Goal: Transaction & Acquisition: Book appointment/travel/reservation

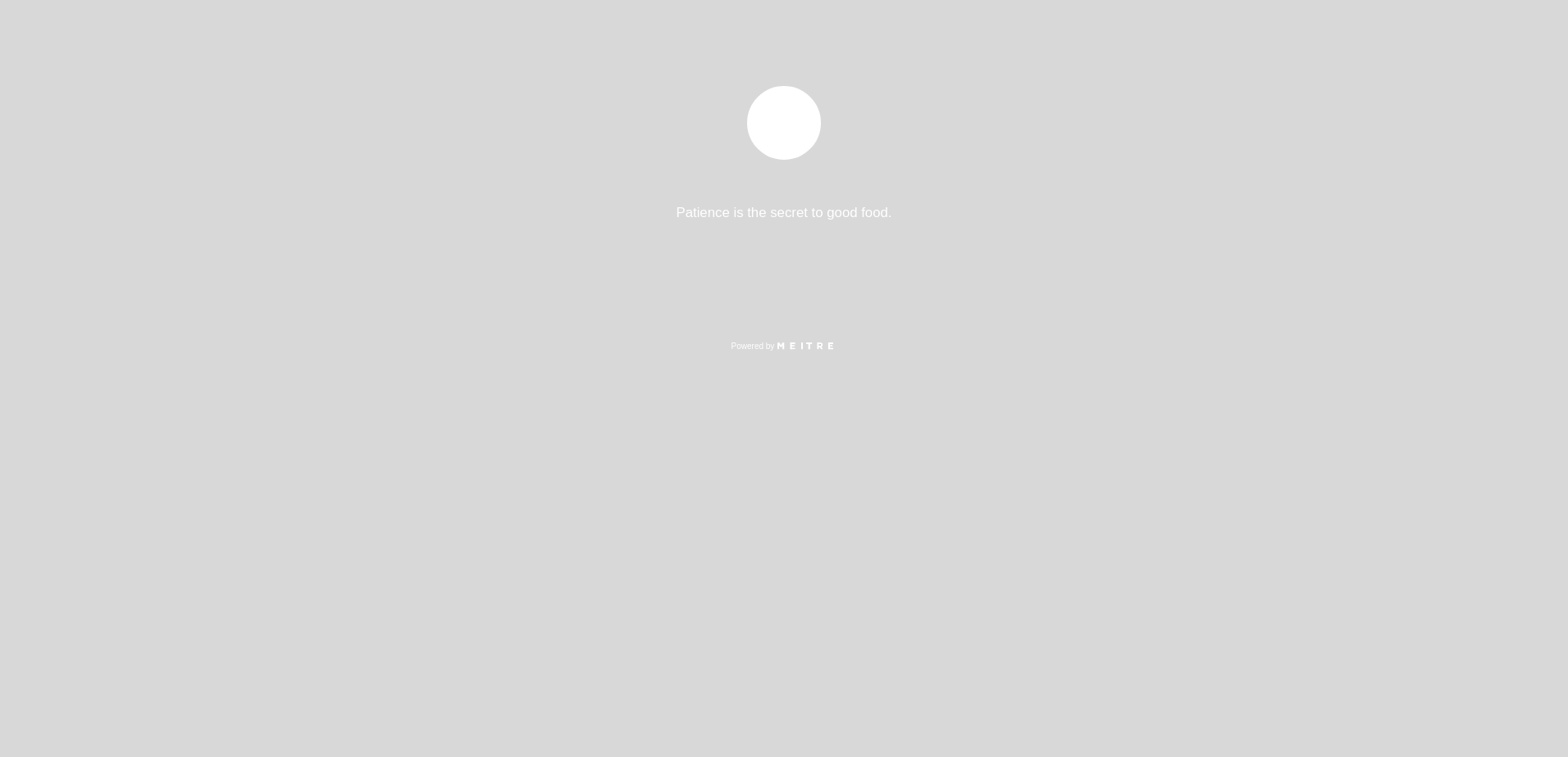
select select "es"
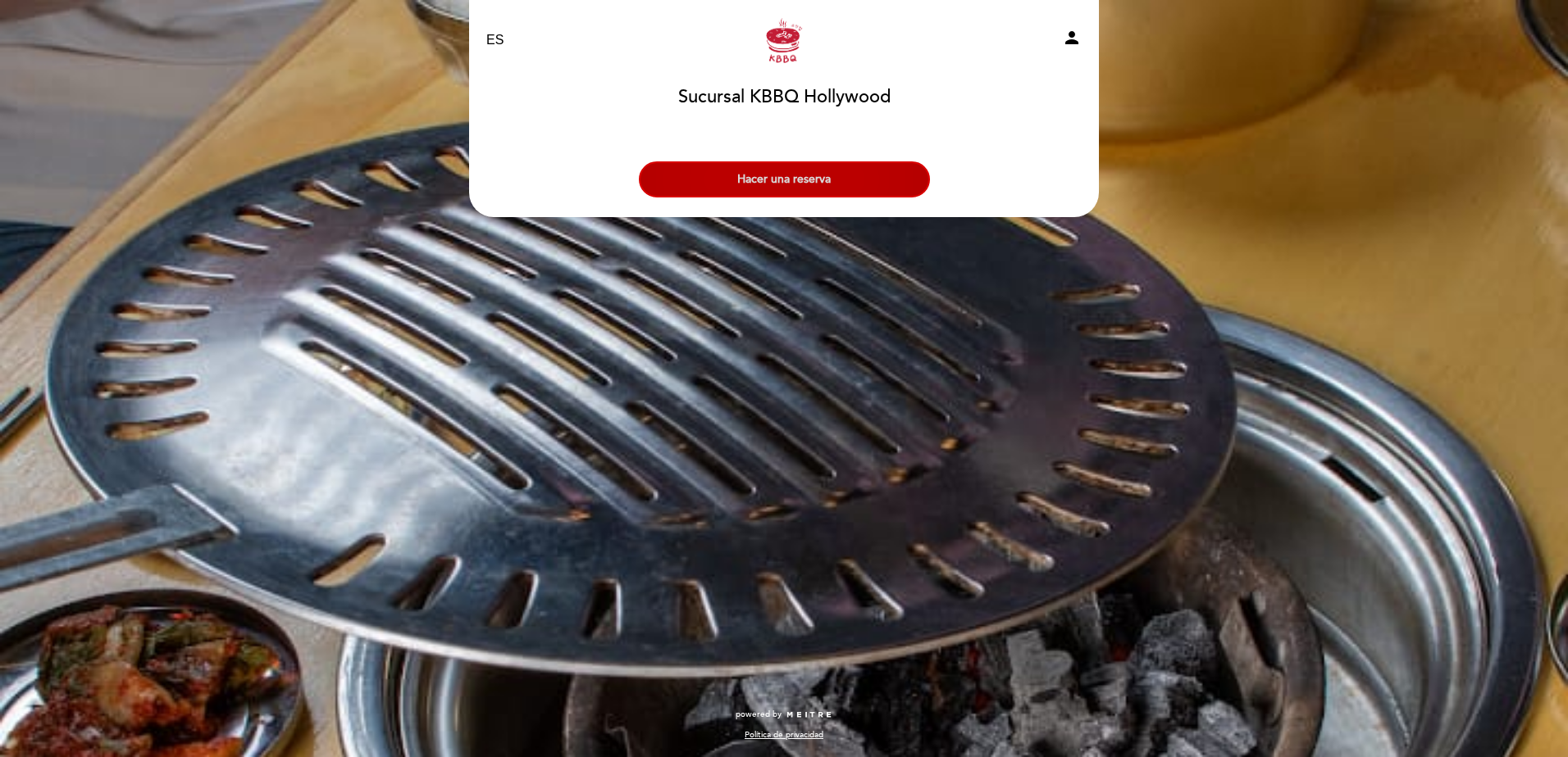
click at [852, 182] on button "Hacer una reserva" at bounding box center [784, 179] width 291 height 36
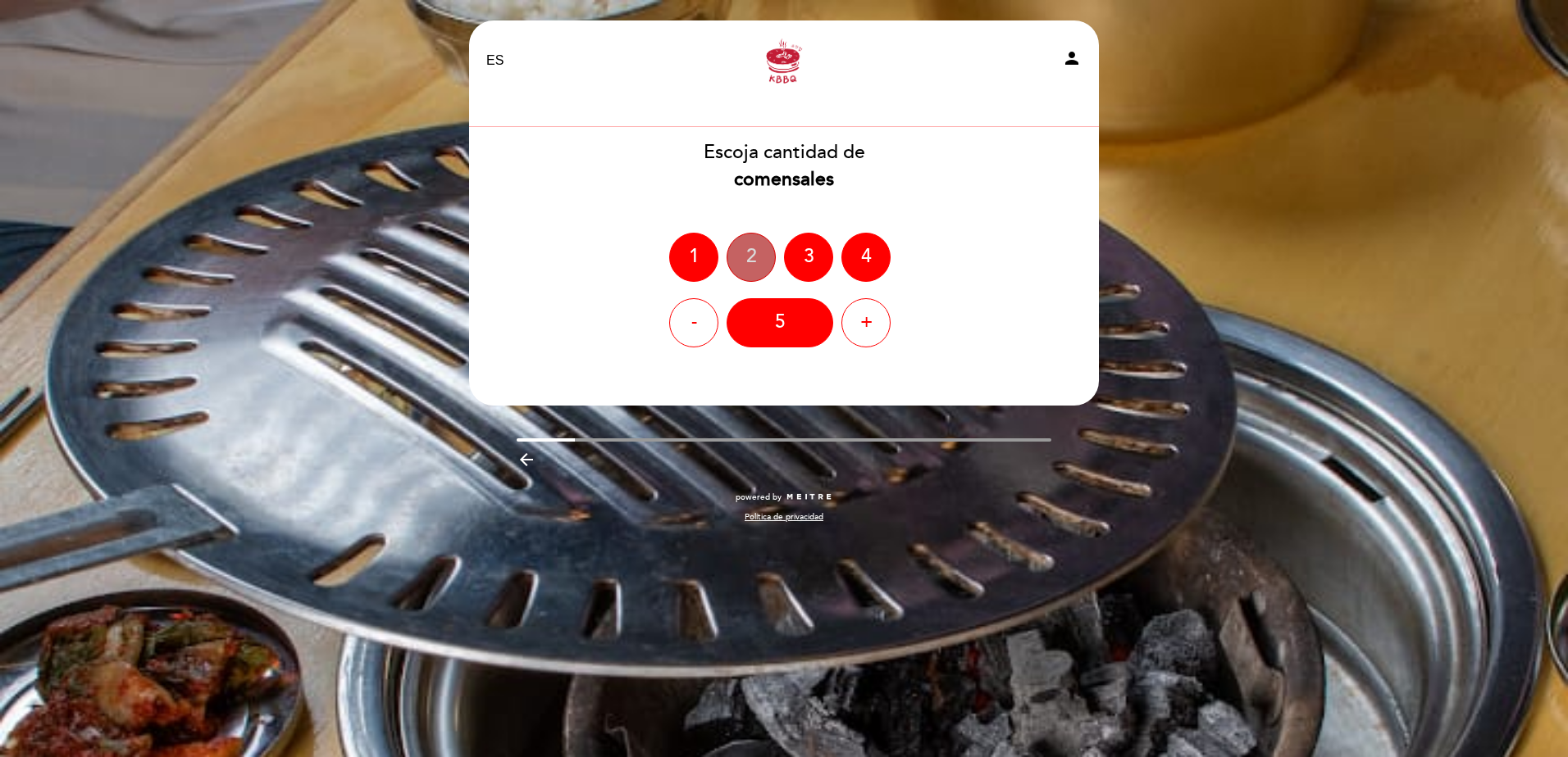
click at [741, 259] on div "2" at bounding box center [751, 257] width 49 height 49
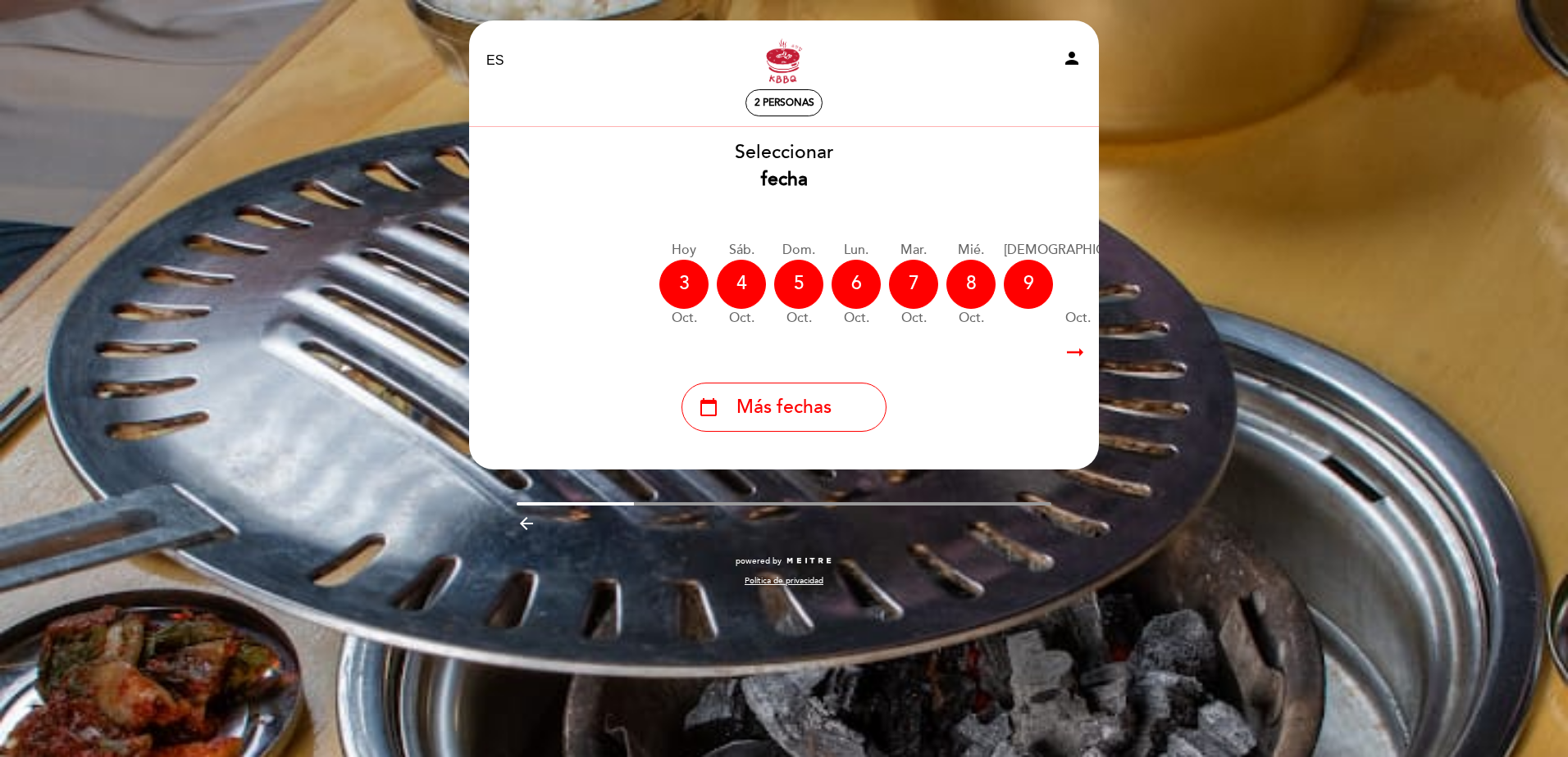
click at [1160, 287] on div "10" at bounding box center [1184, 284] width 49 height 49
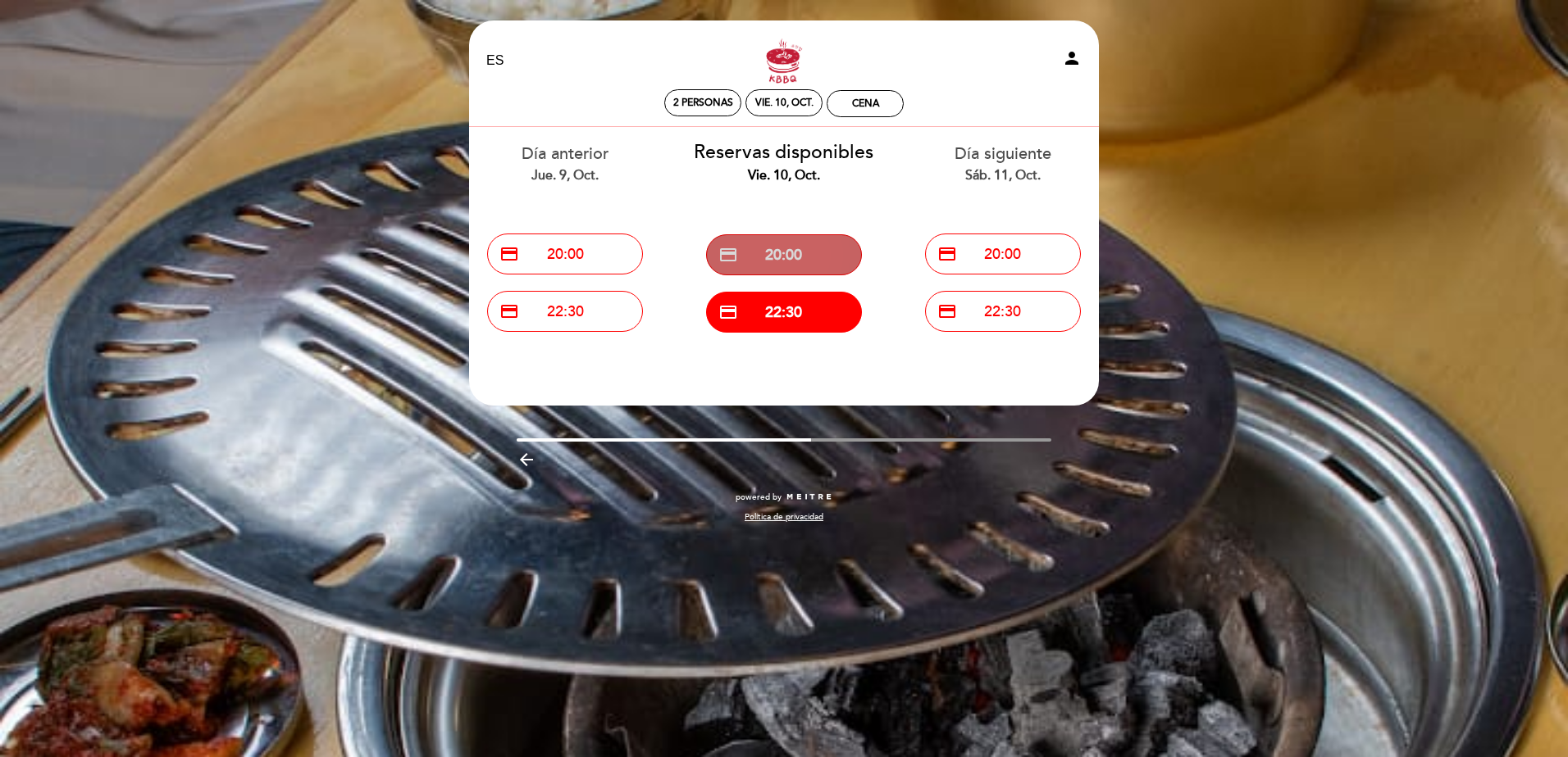
click at [771, 258] on button "credit_card 20:00" at bounding box center [784, 255] width 156 height 41
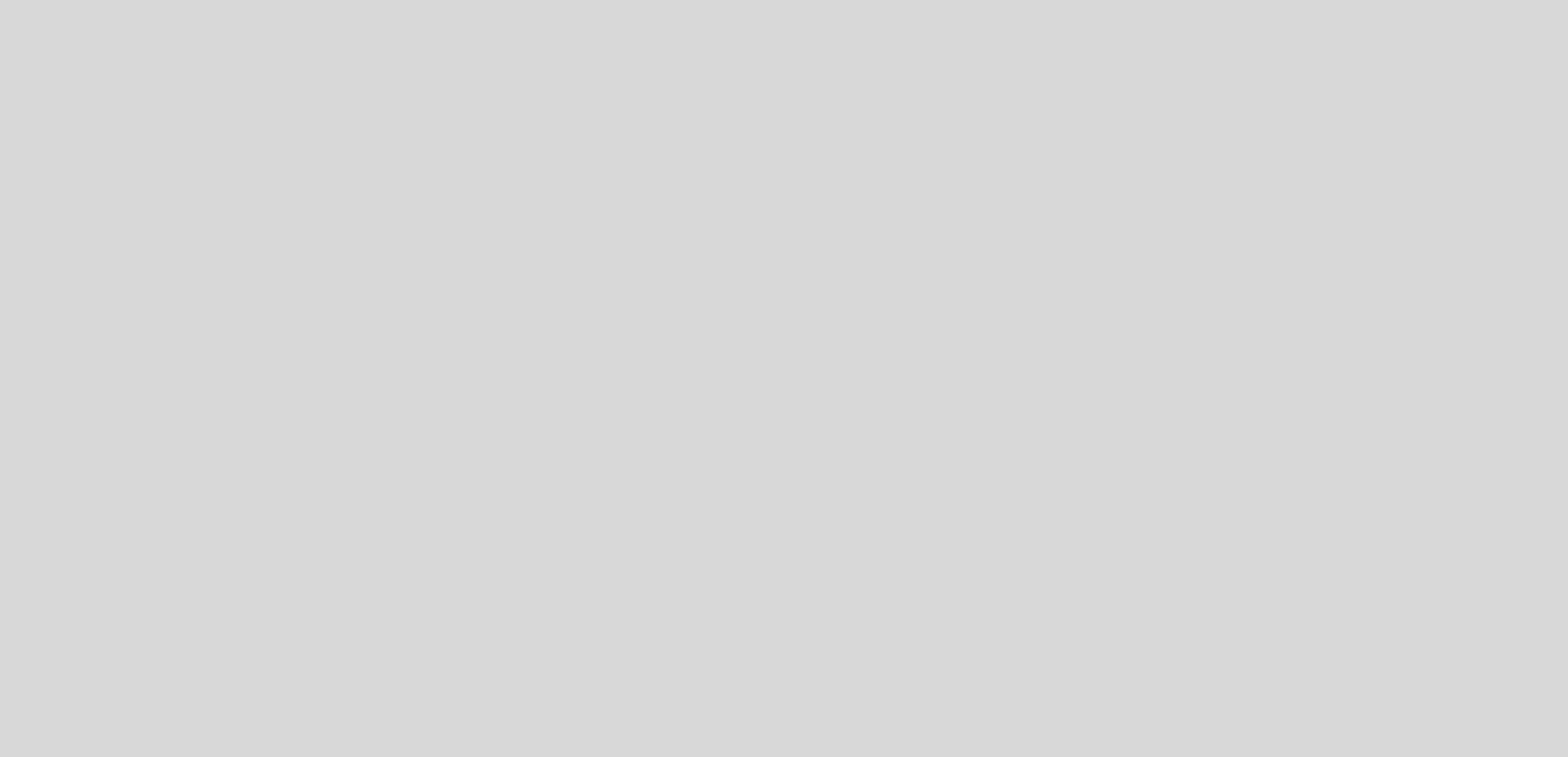
select select "es"
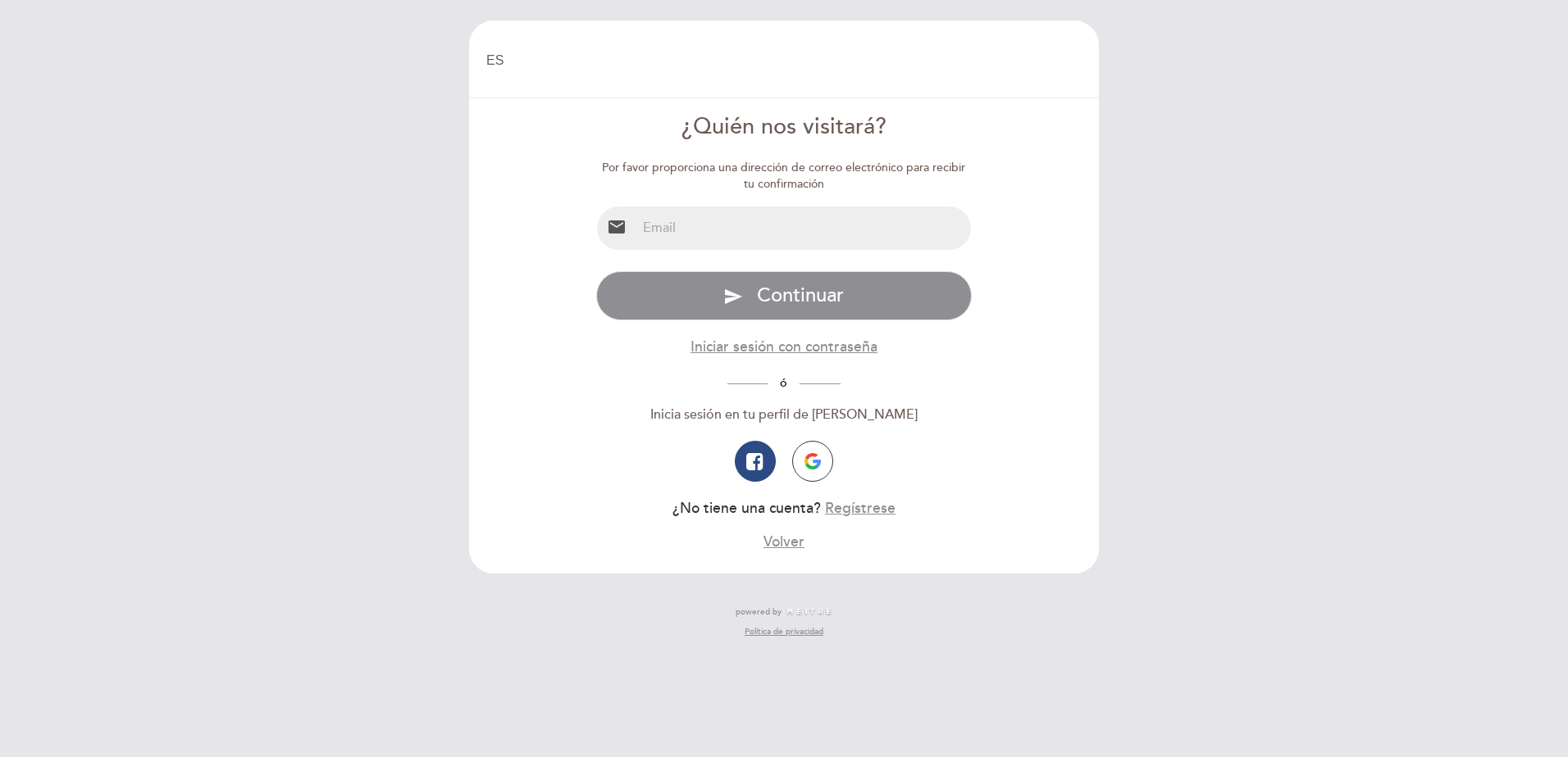
click at [729, 228] on input "email" at bounding box center [804, 228] width 335 height 44
type input "ignaciofrancoq@gmail.com"
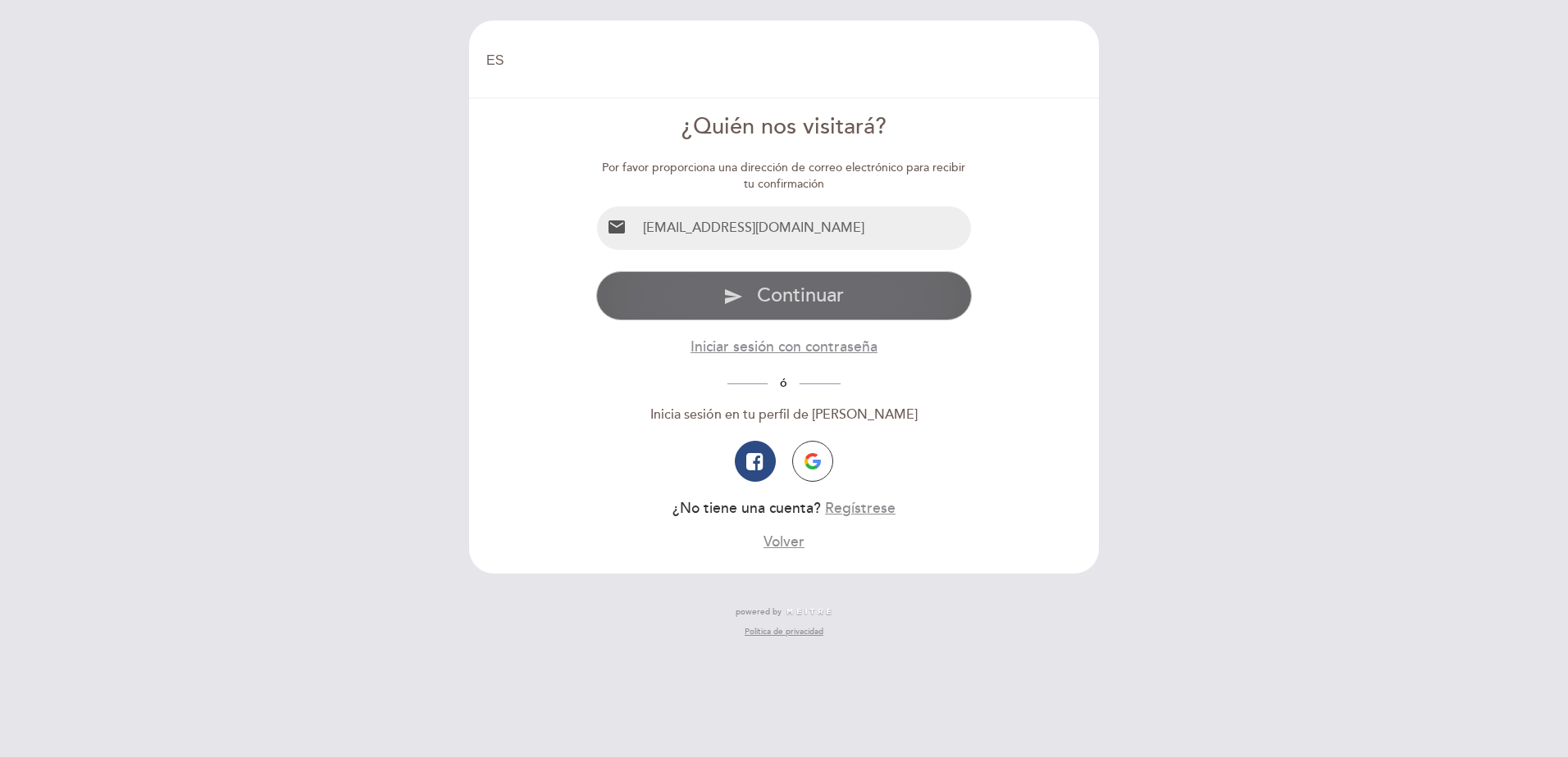
click at [870, 299] on button "send Continuar" at bounding box center [784, 296] width 376 height 49
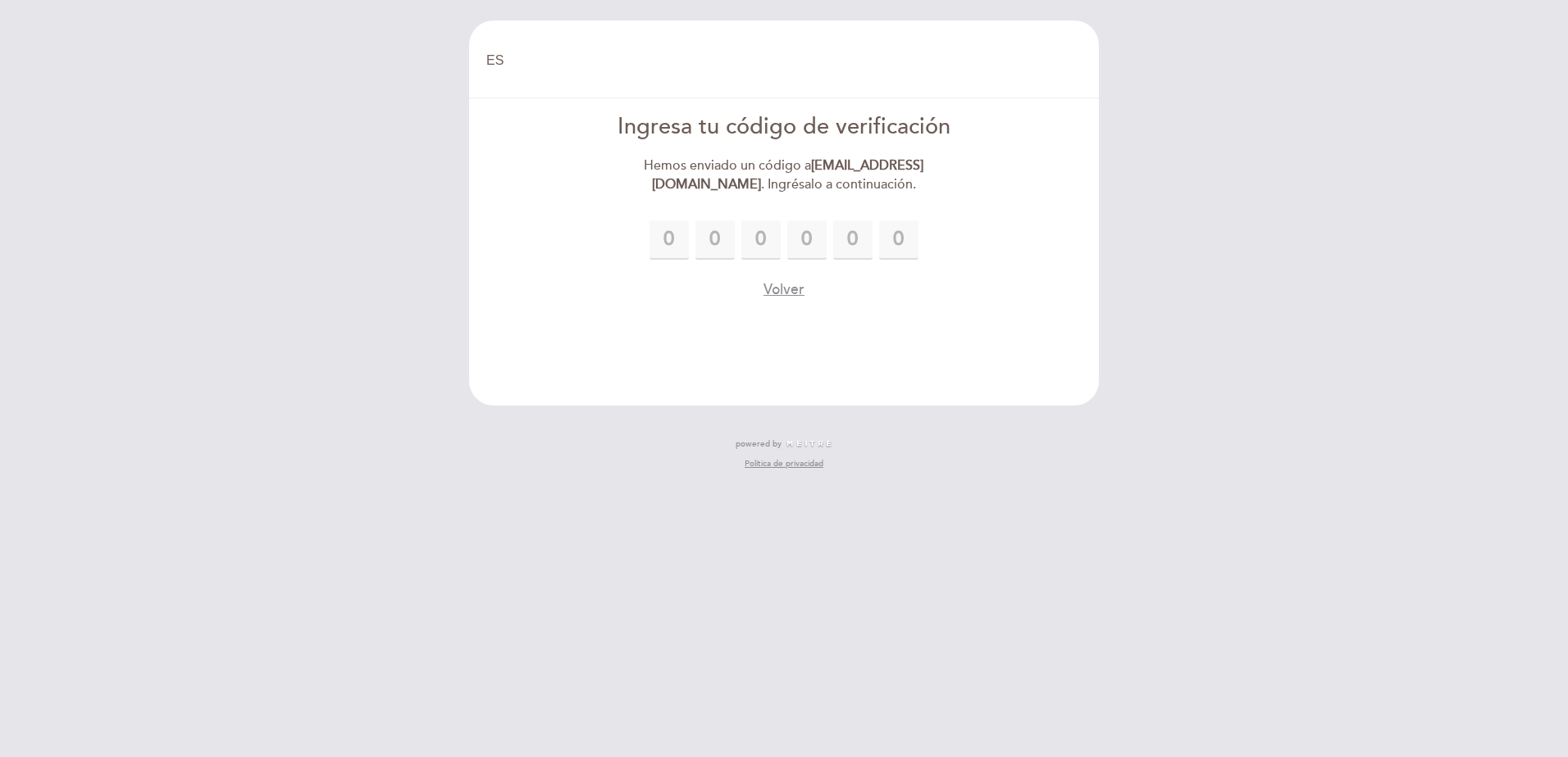
type input "6"
type input "4"
type input "3"
type input "5"
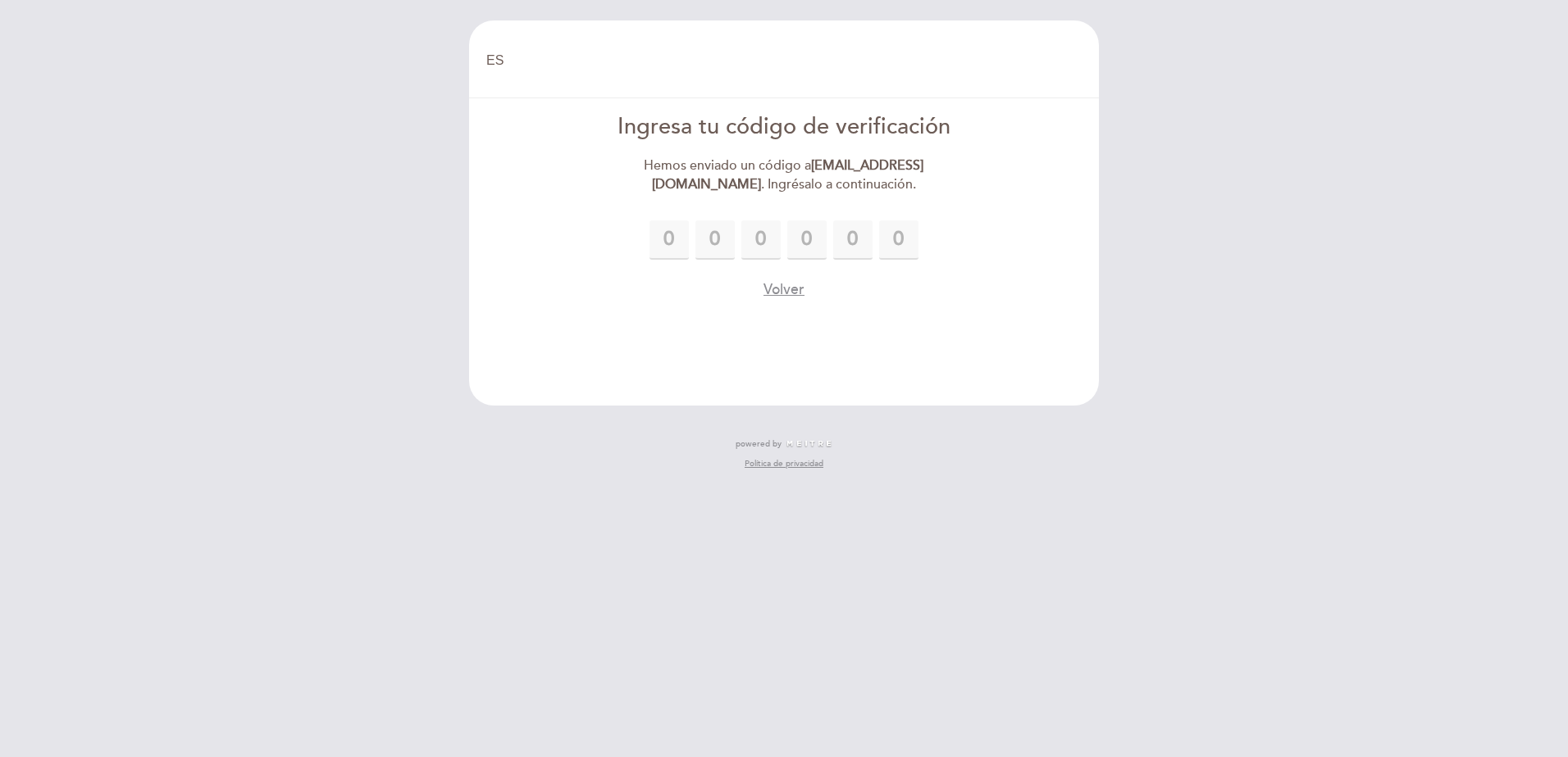
type input "9"
click at [905, 320] on header "EN ES PT Bienvenido Bienvenido, Cambiar usuario Hacer una reserva Ingresa tu có…" at bounding box center [784, 213] width 630 height 385
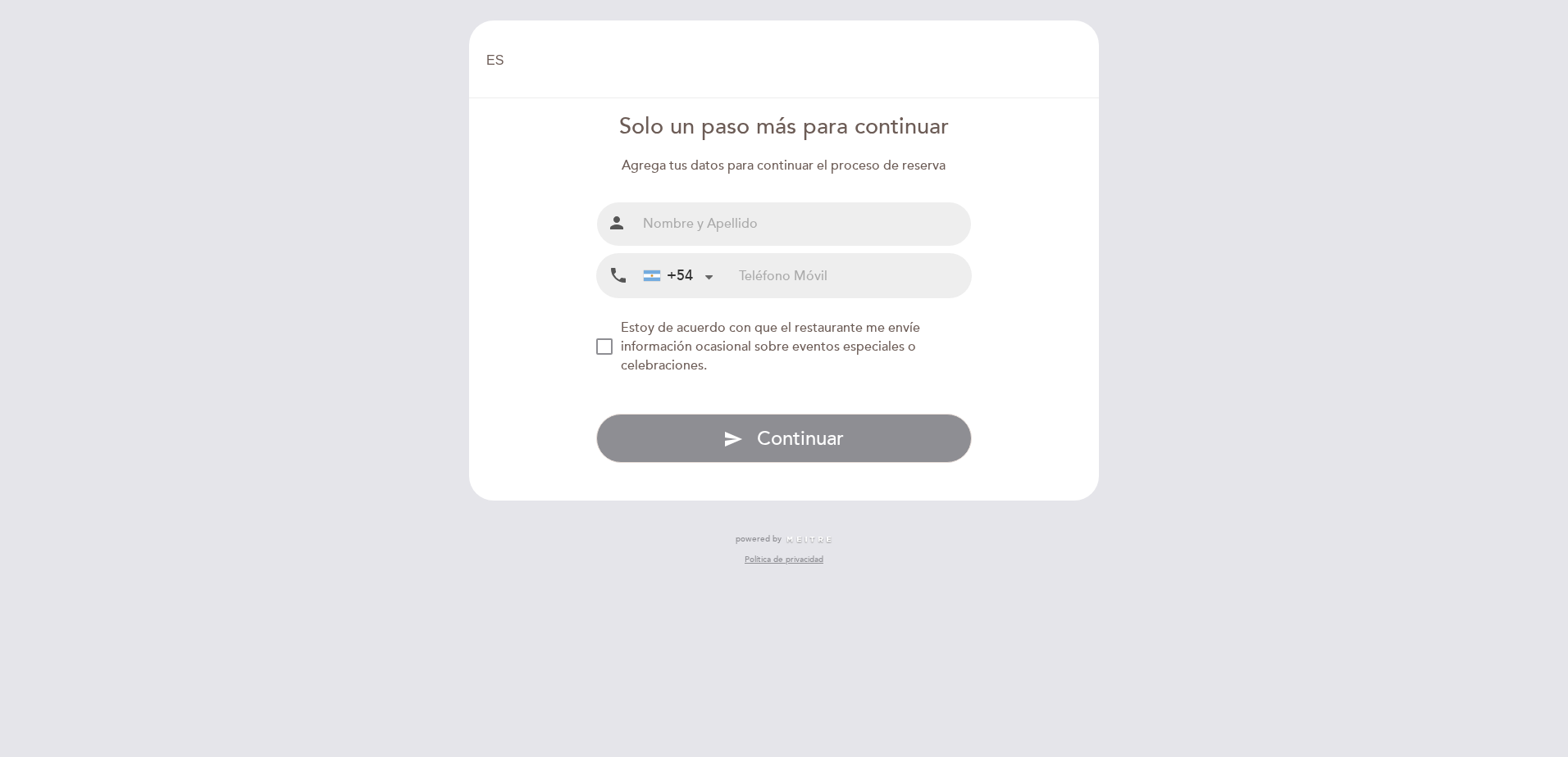
click at [800, 209] on input "text" at bounding box center [804, 224] width 335 height 44
type input "Ignacio Franco"
click at [776, 276] on input "tel" at bounding box center [855, 276] width 232 height 44
type input "1161538420"
click at [592, 344] on form "Solo un paso más para continuar Agrega tus datos para continuar el proceso de r…" at bounding box center [784, 287] width 606 height 351
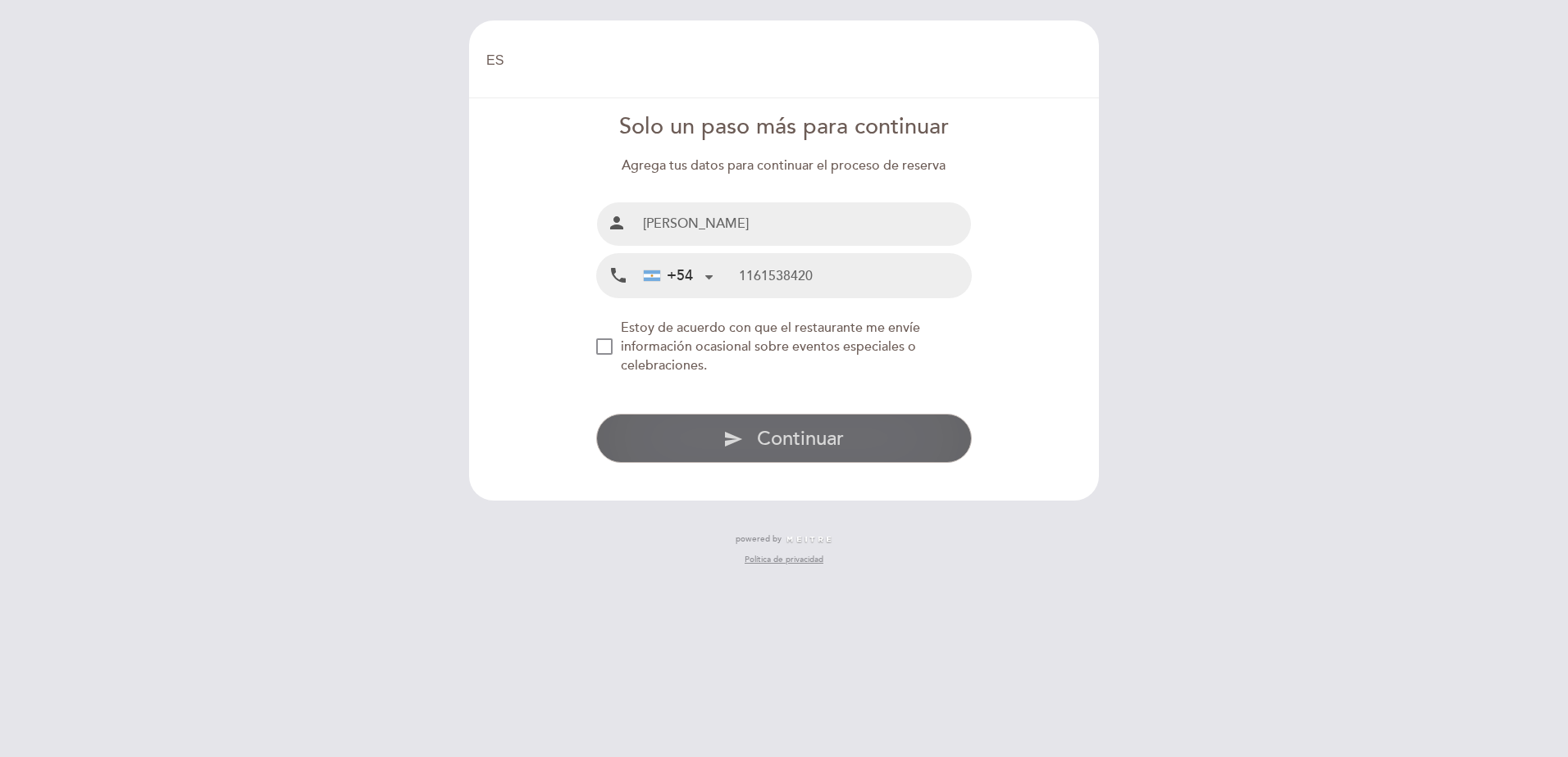
click at [787, 438] on span "Continuar" at bounding box center [800, 439] width 87 height 24
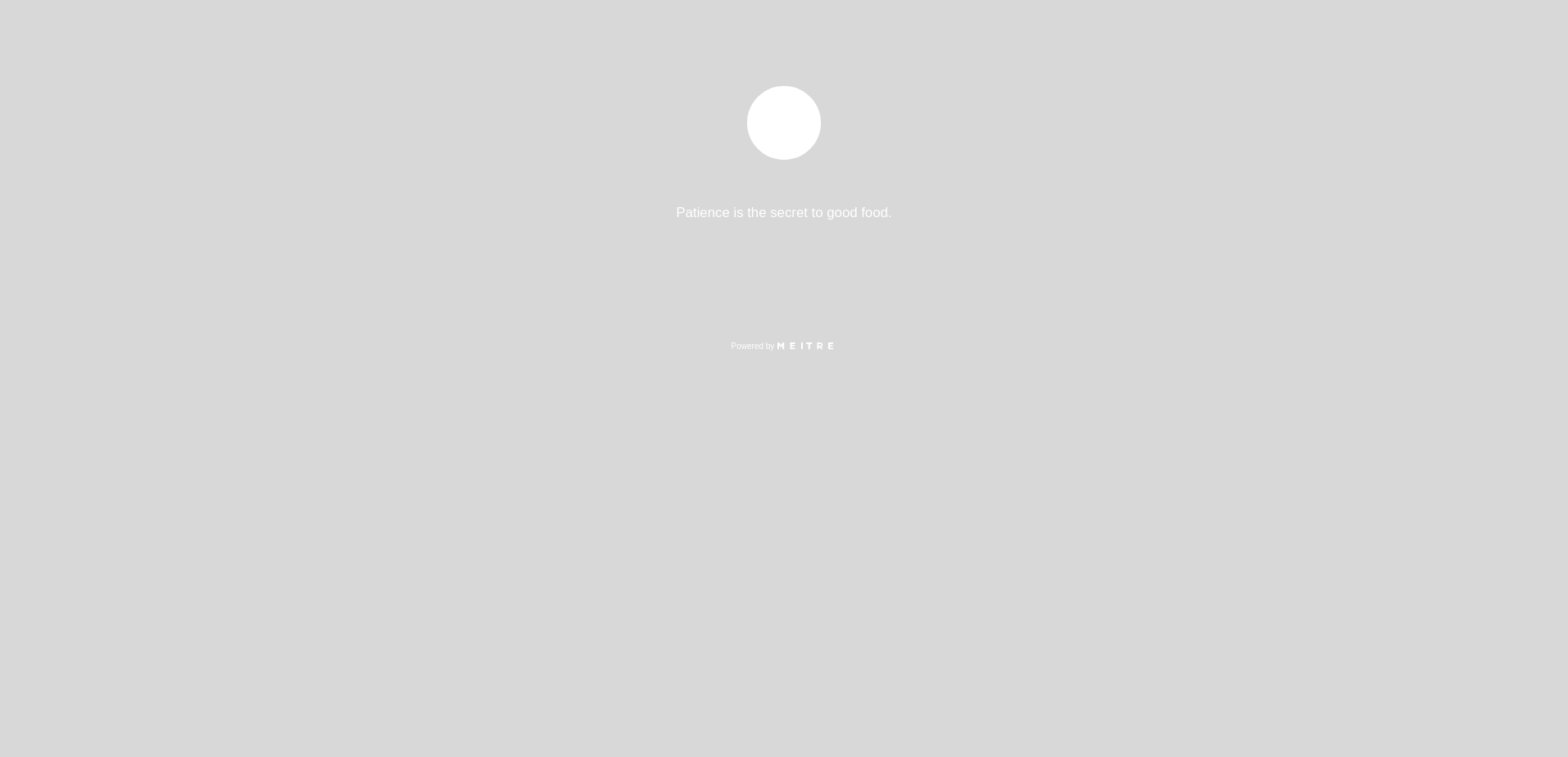
select select "es"
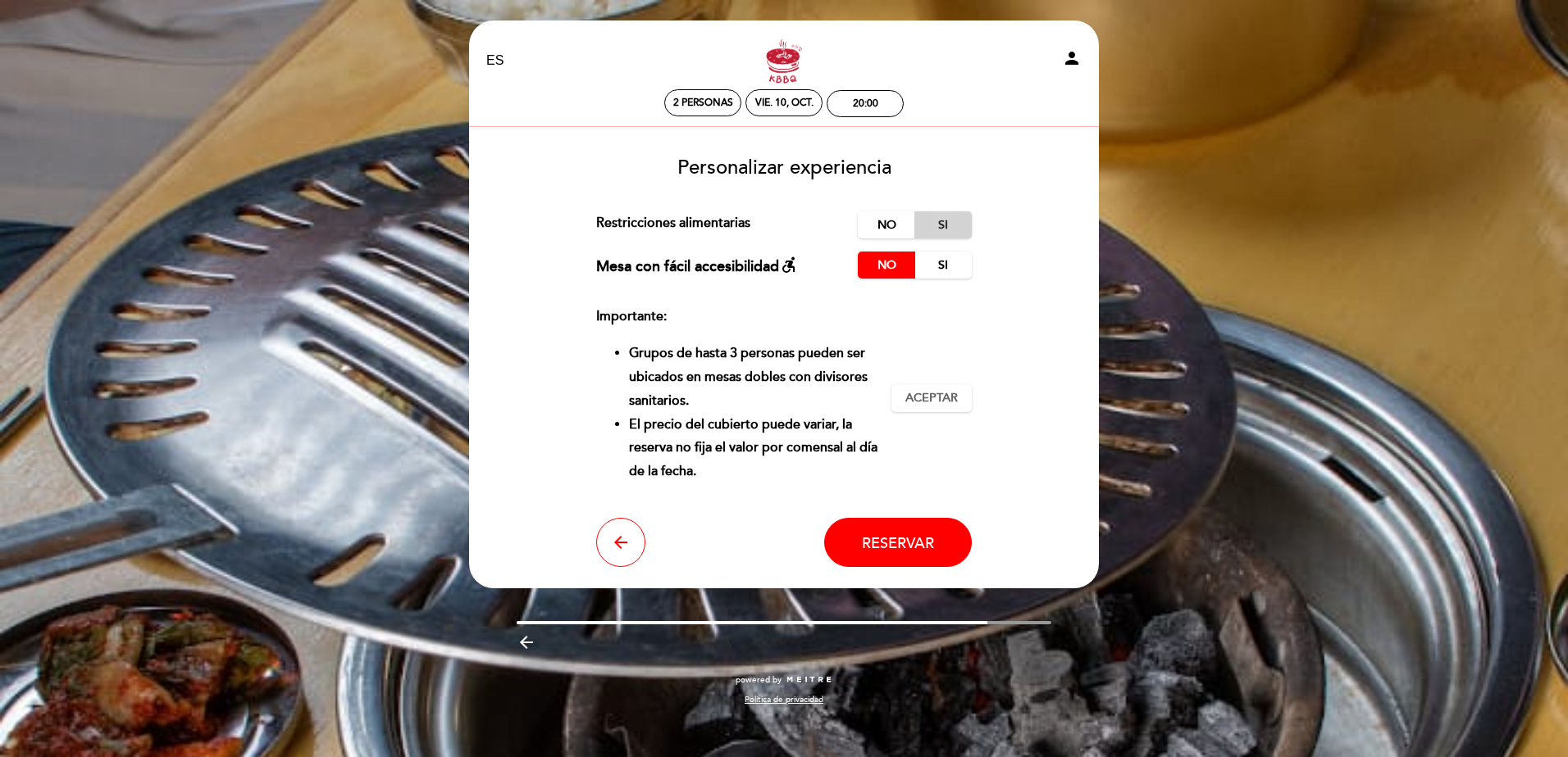
click at [946, 216] on label "Si" at bounding box center [943, 224] width 58 height 27
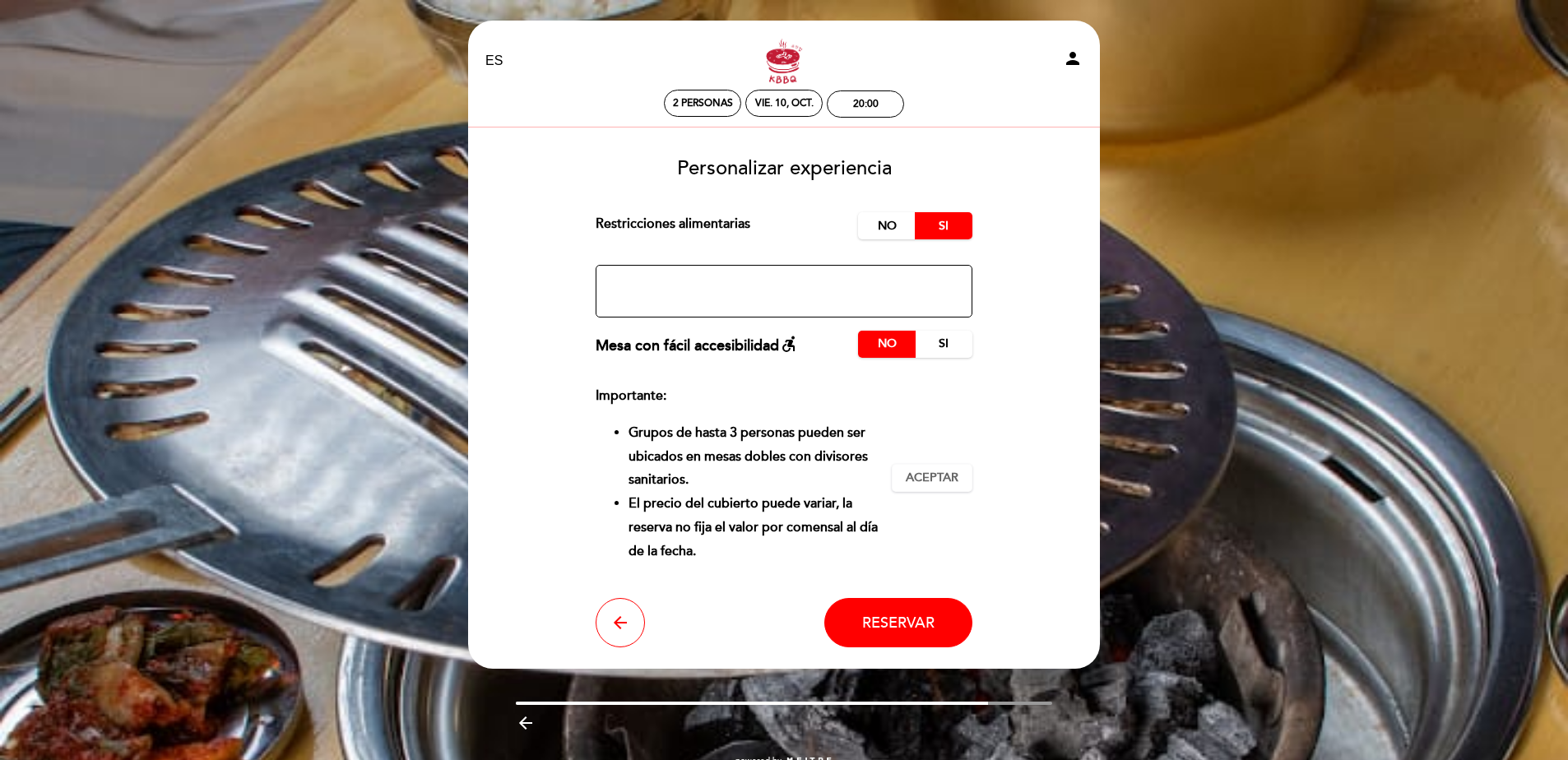
click at [819, 284] on textarea at bounding box center [784, 292] width 377 height 53
type textarea "uno de los dos es vegetariano"
click at [974, 416] on form "Cargo por servicio : 0 % Nothing selected 0 % 15 % 18 % 20 % Restricciones alim…" at bounding box center [784, 429] width 608 height 434
drag, startPoint x: 931, startPoint y: 468, endPoint x: 934, endPoint y: 531, distance: 63.1
click at [931, 468] on button "Aceptar Aceptado" at bounding box center [932, 478] width 81 height 28
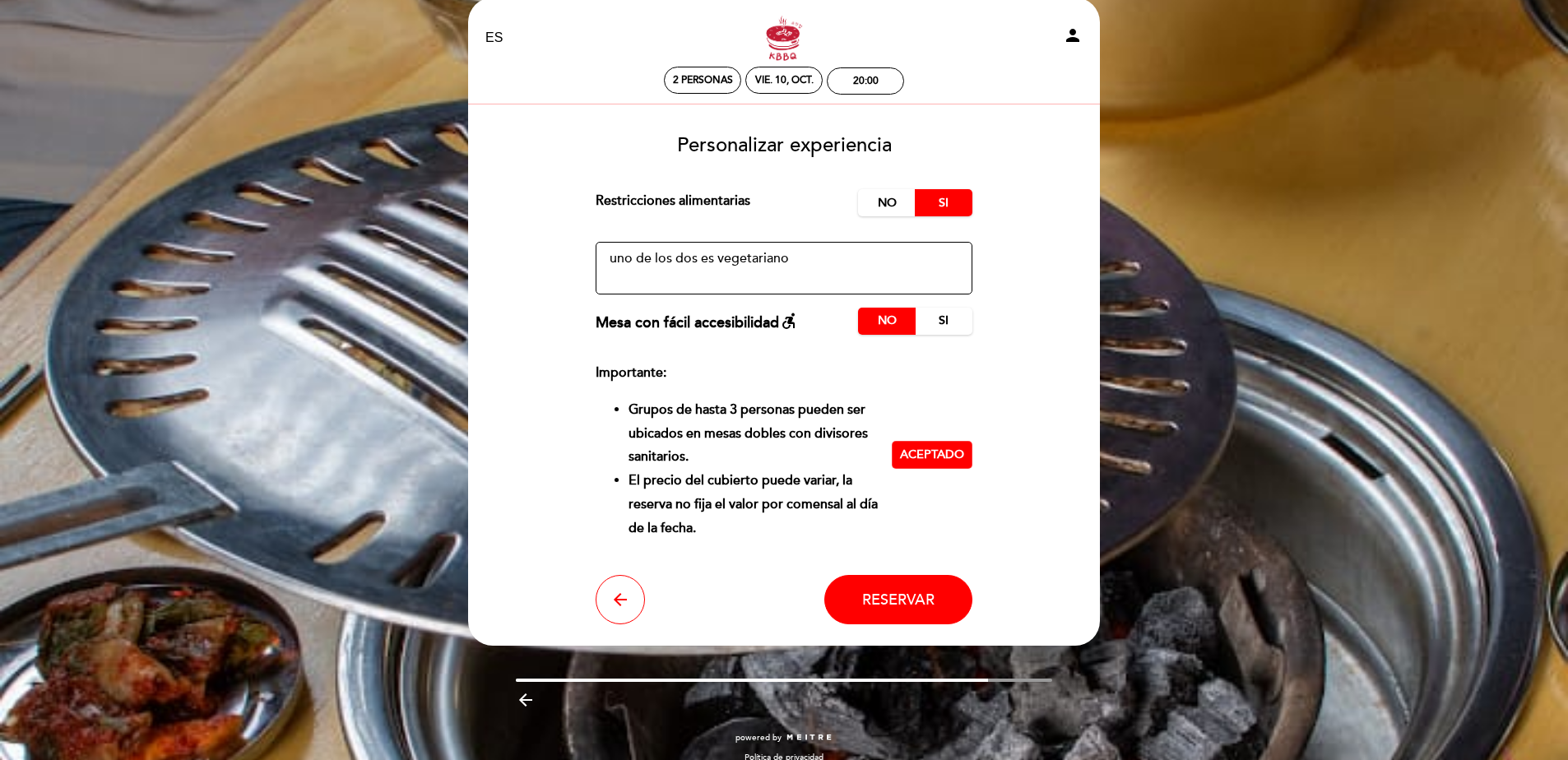
scroll to position [43, 0]
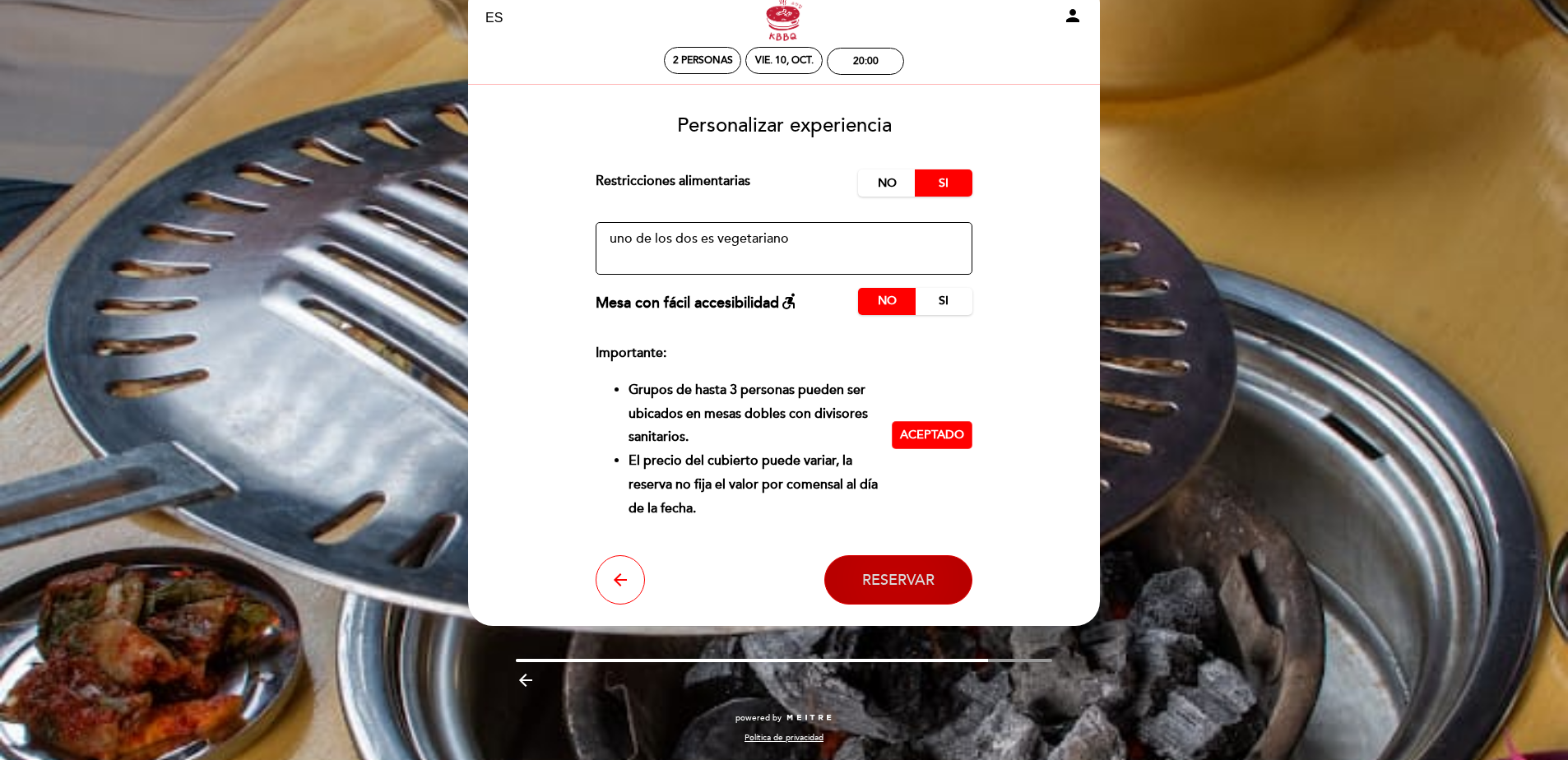
click at [898, 598] on button "Reservar" at bounding box center [898, 580] width 148 height 49
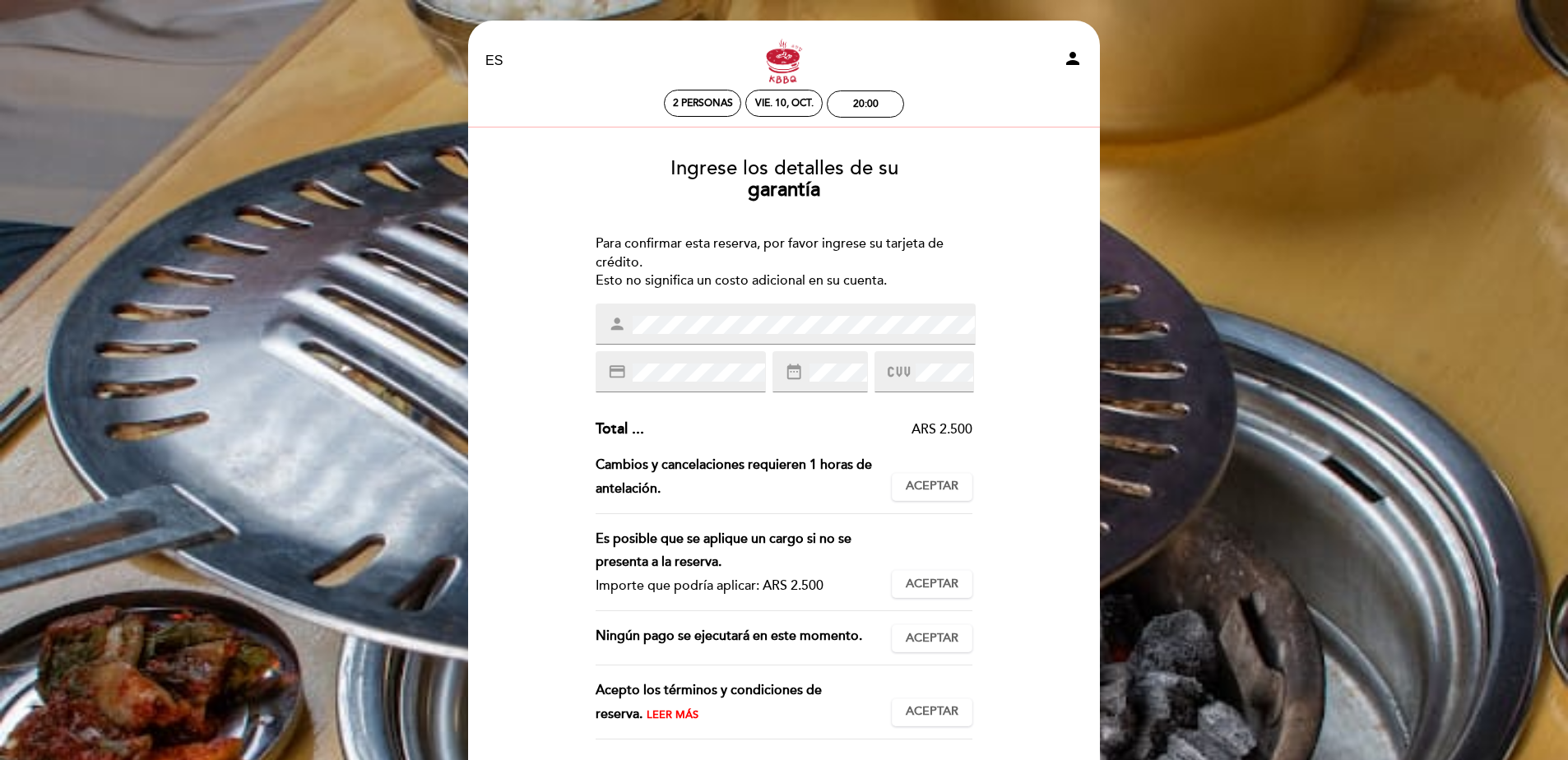
scroll to position [82, 0]
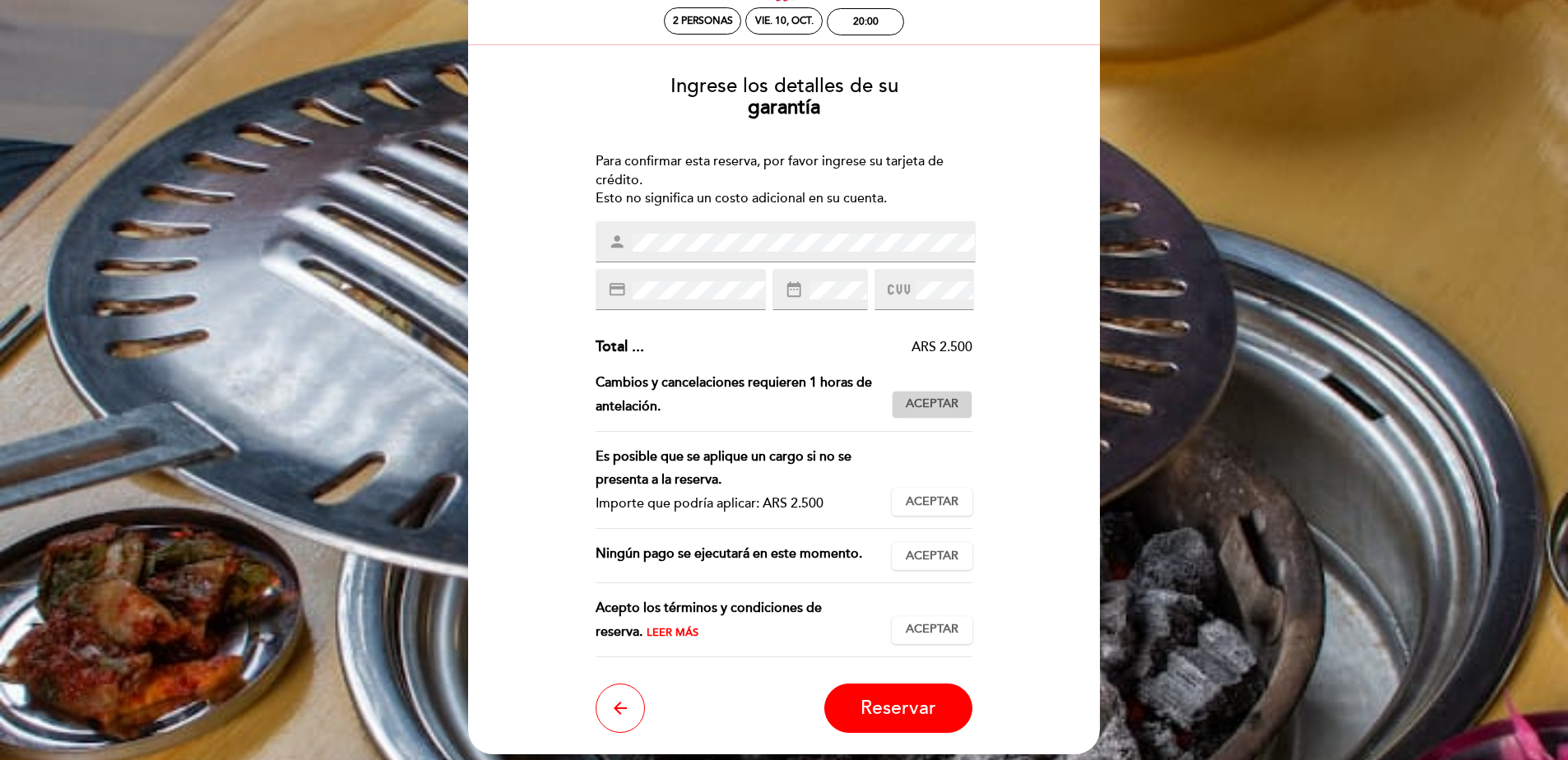
click at [930, 402] on span "Aceptar" at bounding box center [932, 405] width 53 height 18
click at [961, 494] on button "Aceptar Aceptado" at bounding box center [932, 502] width 81 height 28
click at [948, 566] on button "Aceptar Aceptado" at bounding box center [932, 556] width 81 height 28
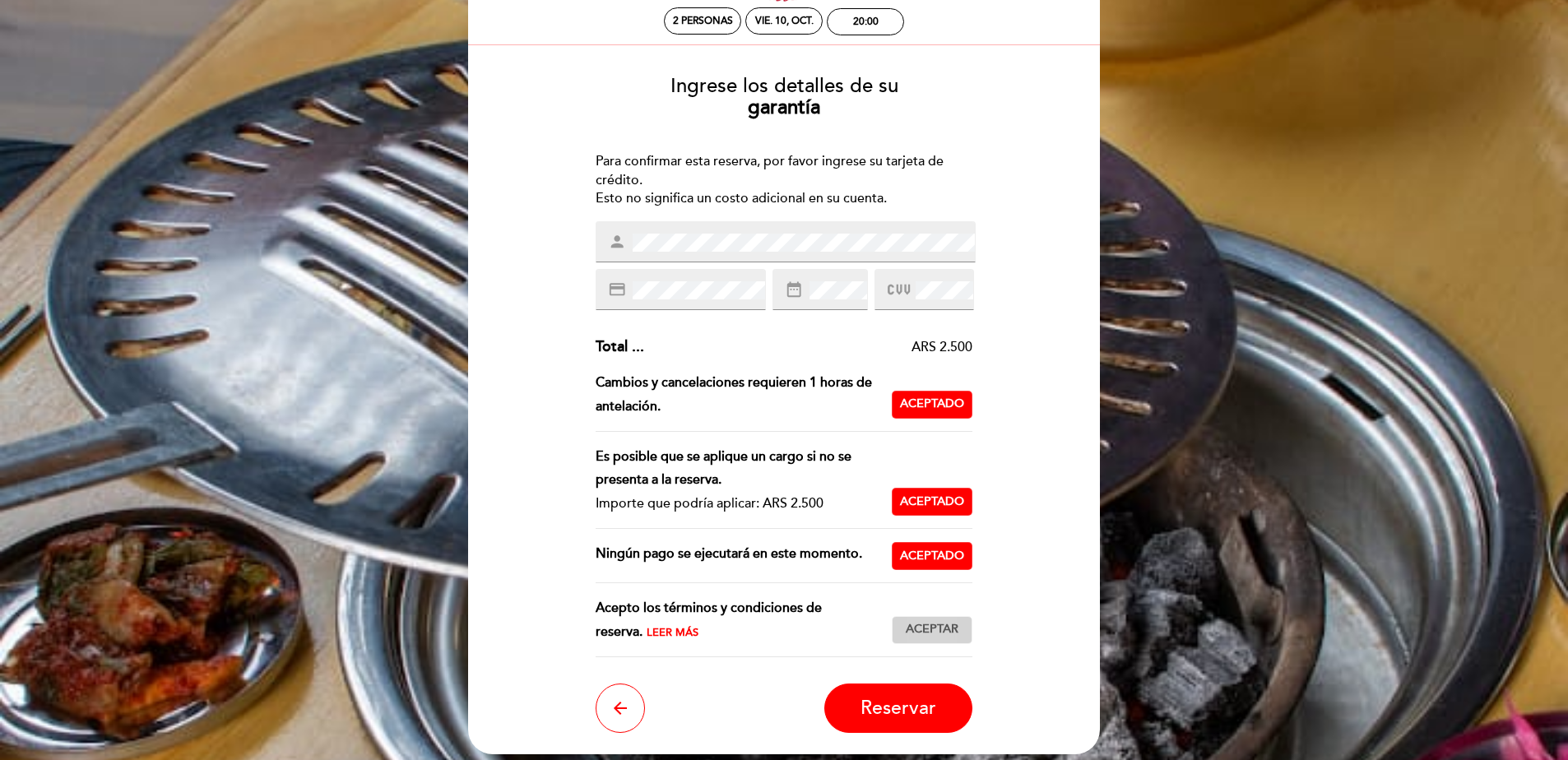
click at [925, 633] on span "Aceptar" at bounding box center [932, 630] width 53 height 18
click at [647, 630] on span "Leer más" at bounding box center [672, 632] width 52 height 13
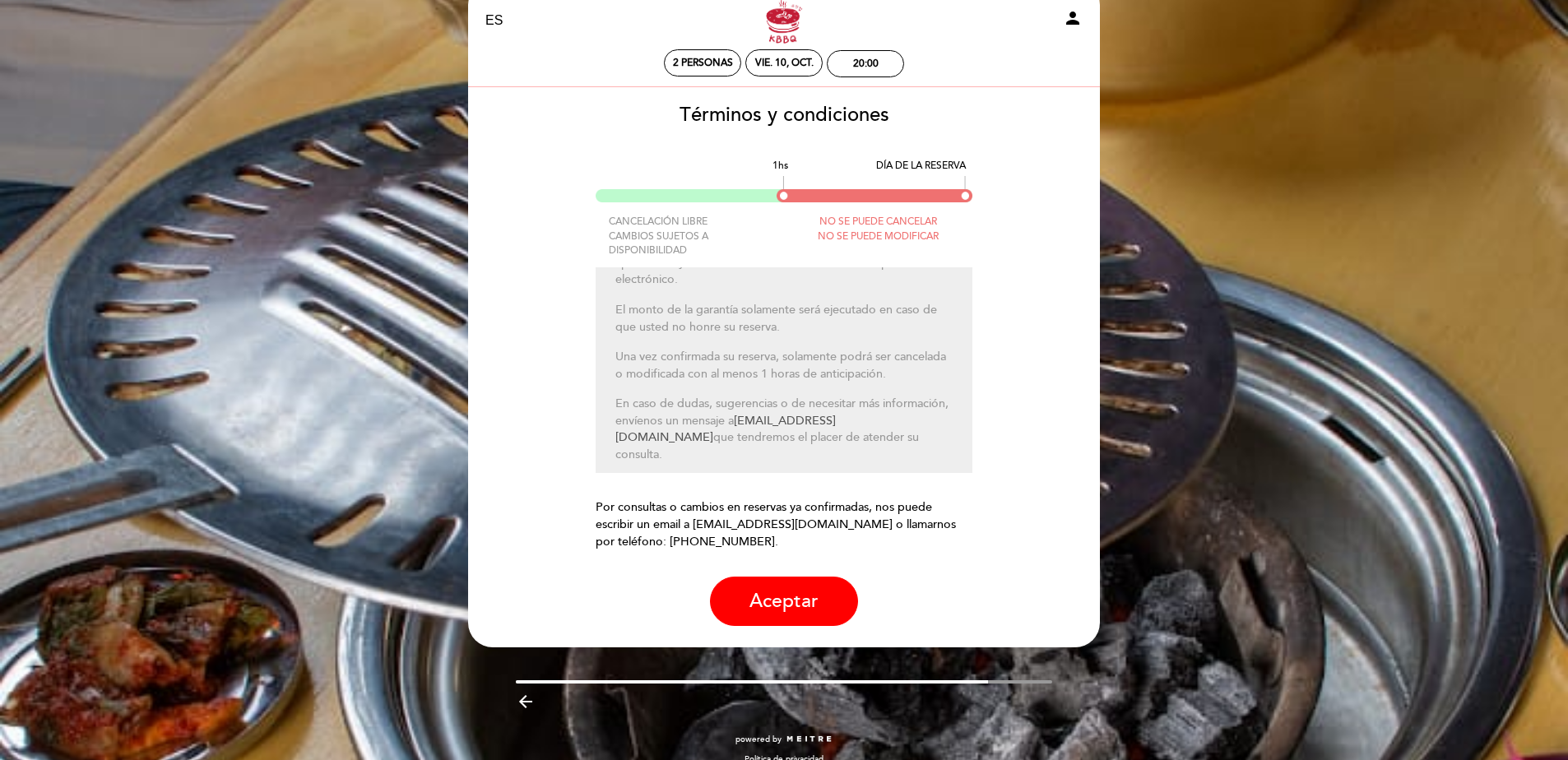
scroll to position [62, 0]
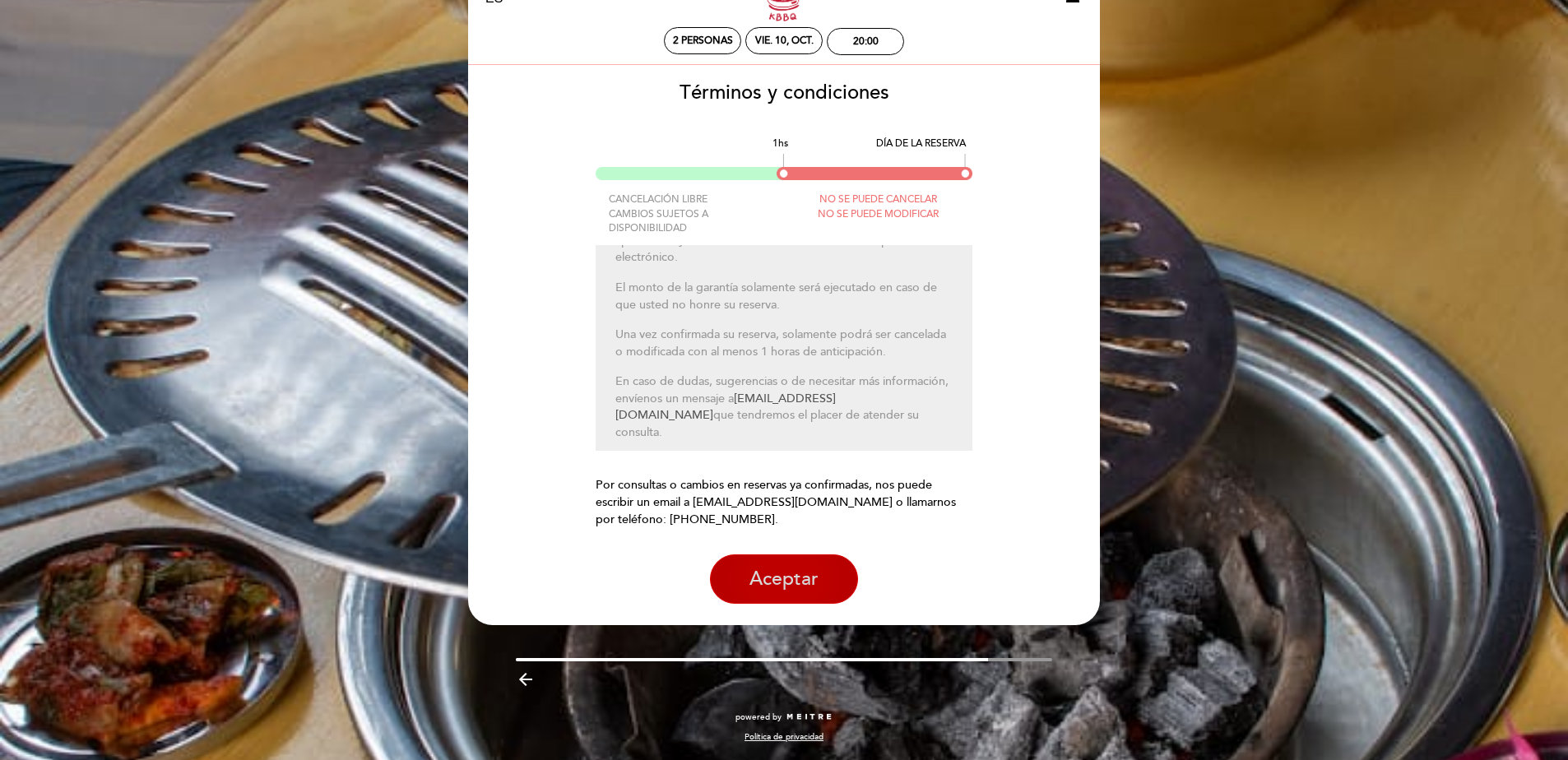
click at [834, 579] on button "Aceptar" at bounding box center [784, 579] width 148 height 49
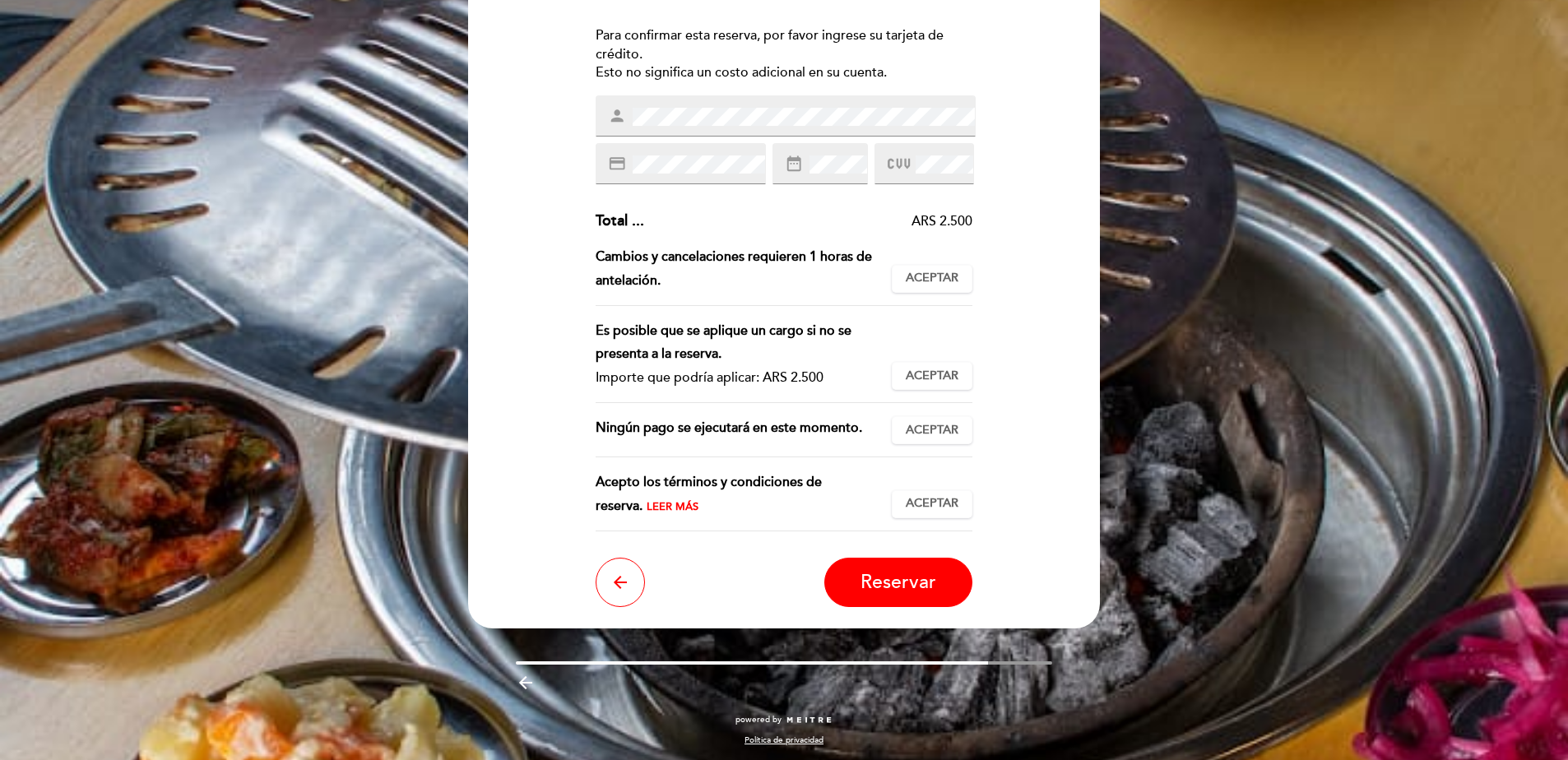
scroll to position [211, 0]
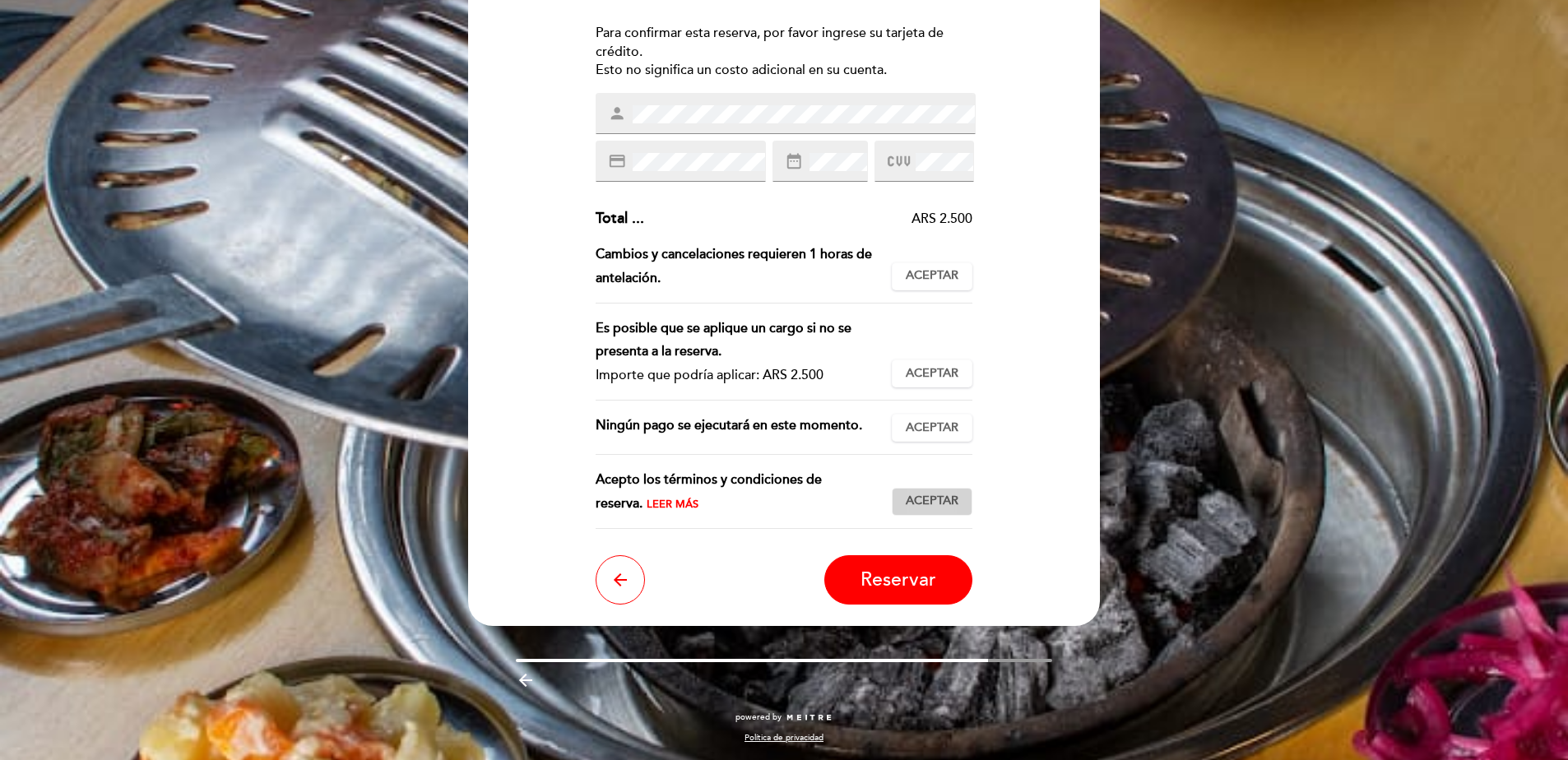
click at [920, 496] on span "Aceptar" at bounding box center [932, 502] width 53 height 18
click at [934, 430] on span "Aceptar" at bounding box center [932, 428] width 53 height 18
click at [930, 380] on span "Aceptar" at bounding box center [932, 374] width 53 height 18
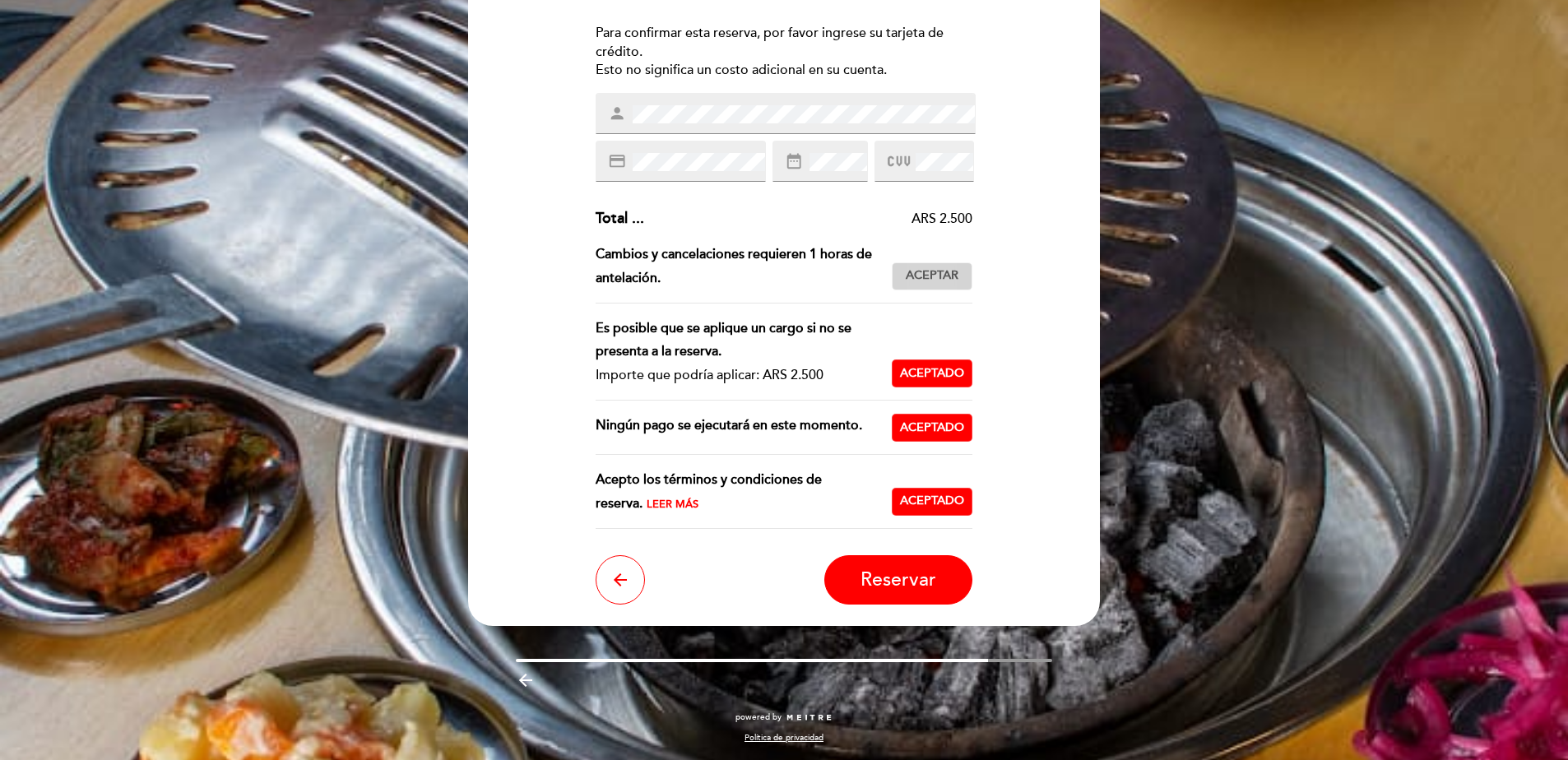
click at [920, 276] on span "Aceptar" at bounding box center [932, 276] width 53 height 18
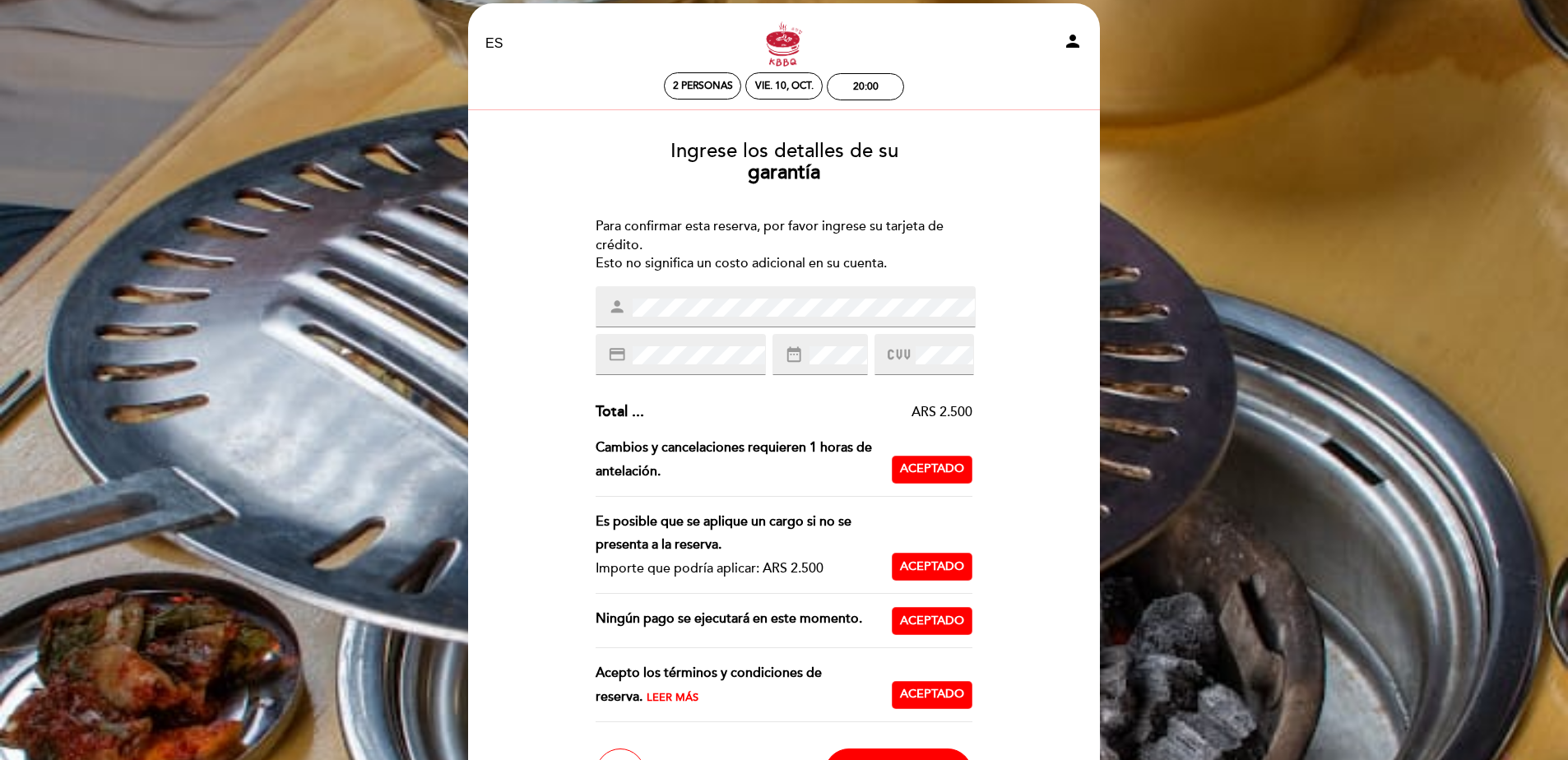
scroll to position [0, 0]
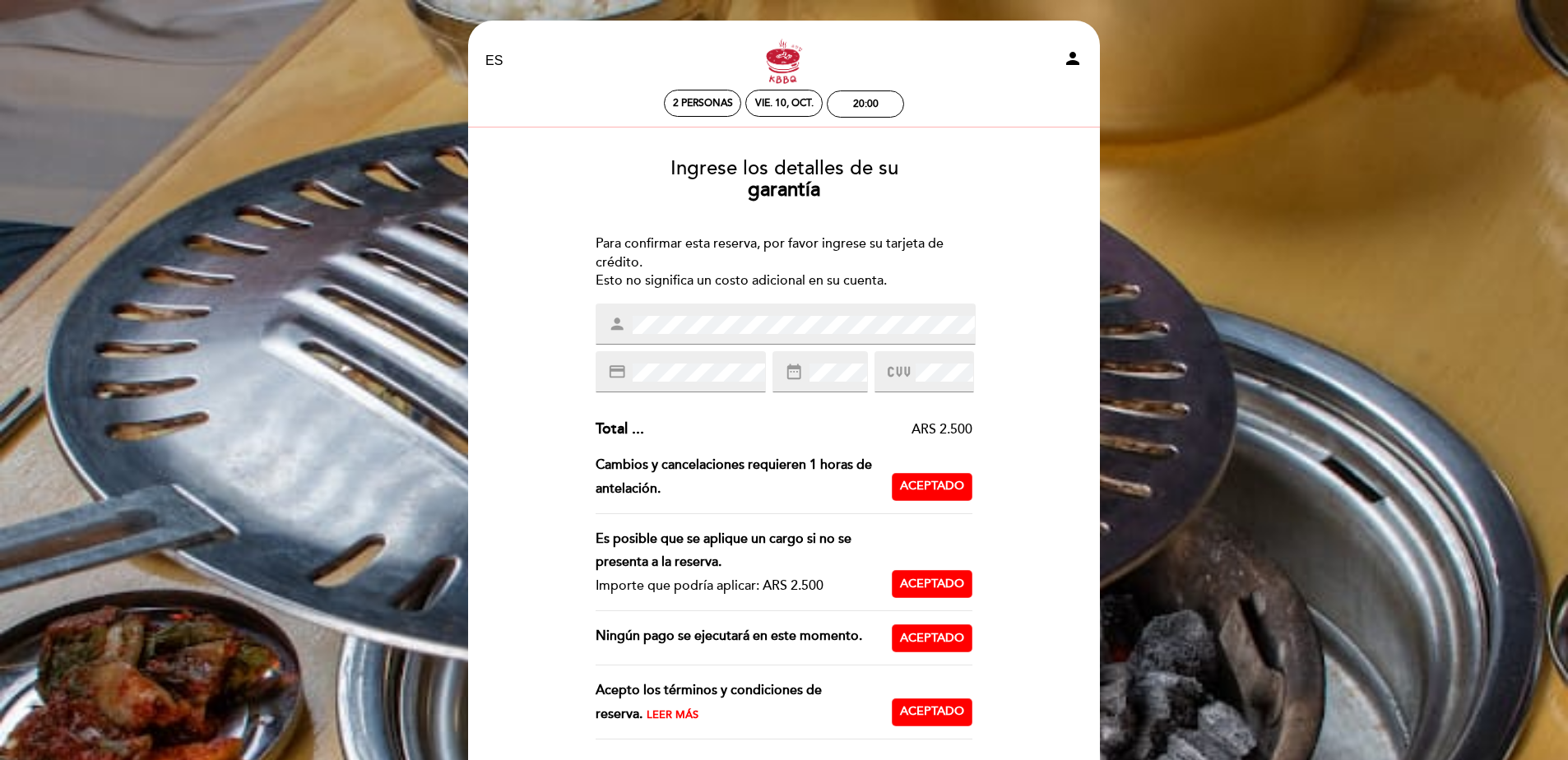
click at [718, 416] on div "Ingrese los detalles de su garantía Para confirmar esta reserva, por favor ingr…" at bounding box center [784, 480] width 608 height 671
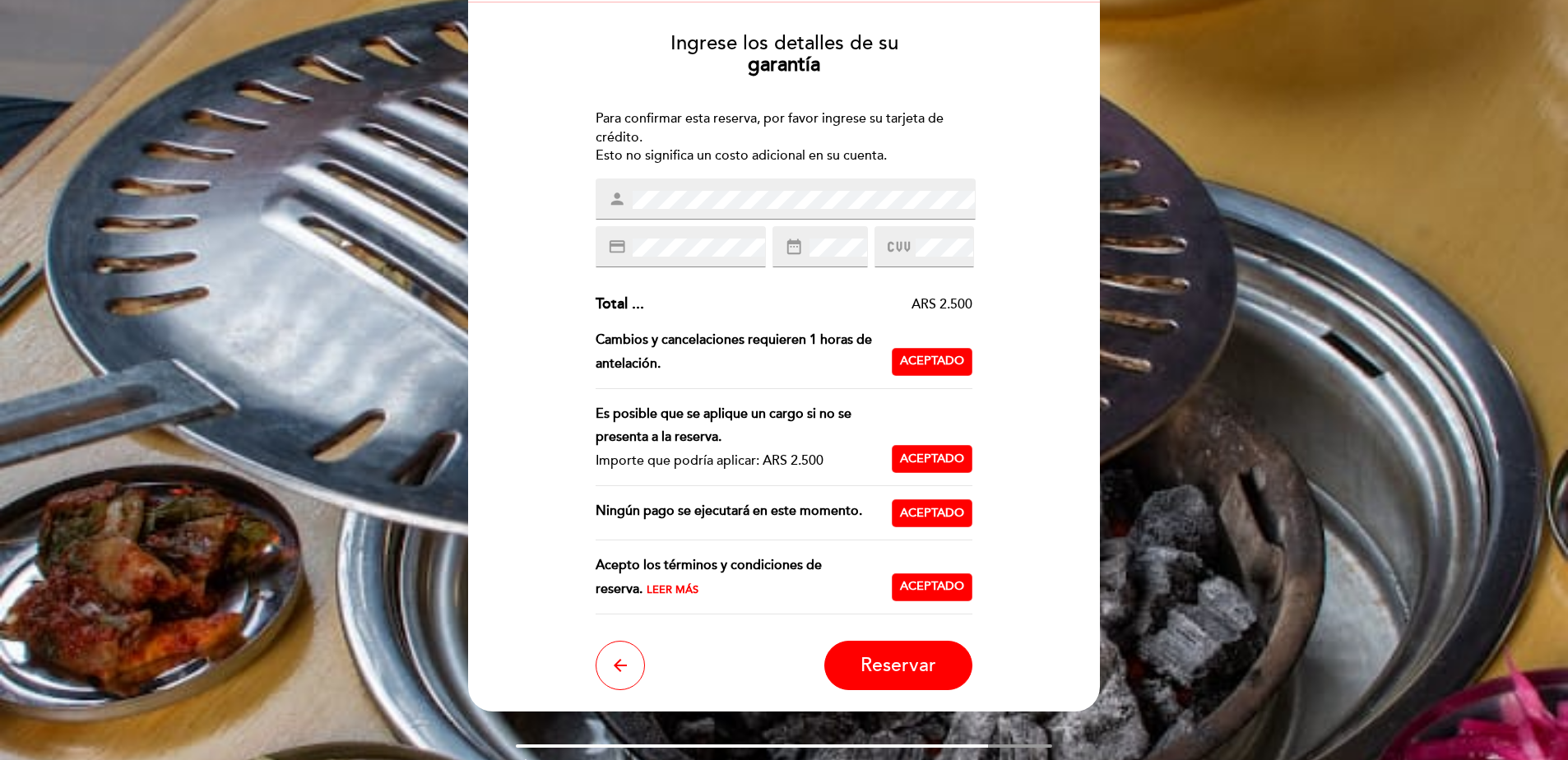
scroll to position [211, 0]
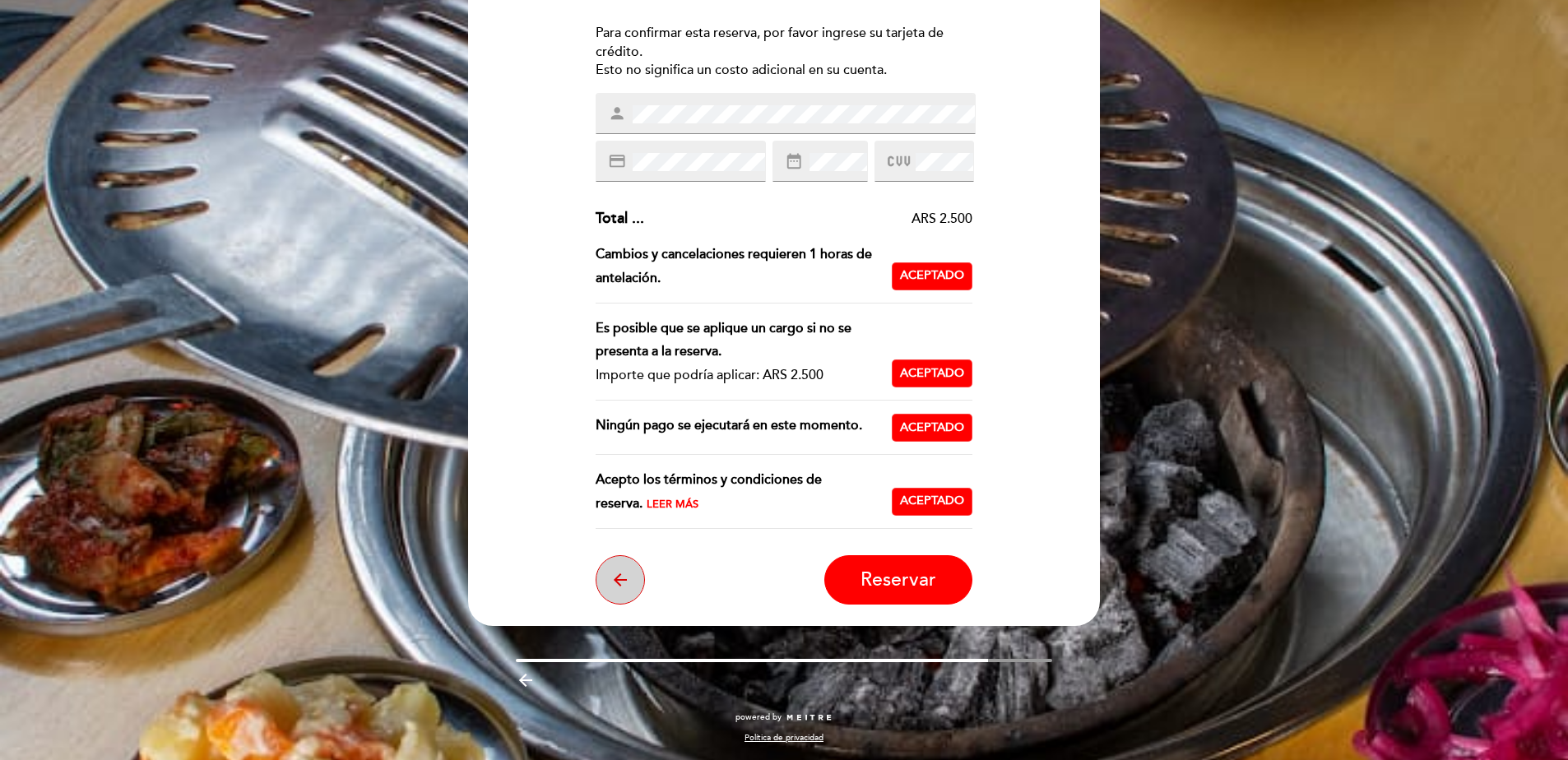
click at [609, 593] on button "arrow_back" at bounding box center [620, 580] width 49 height 49
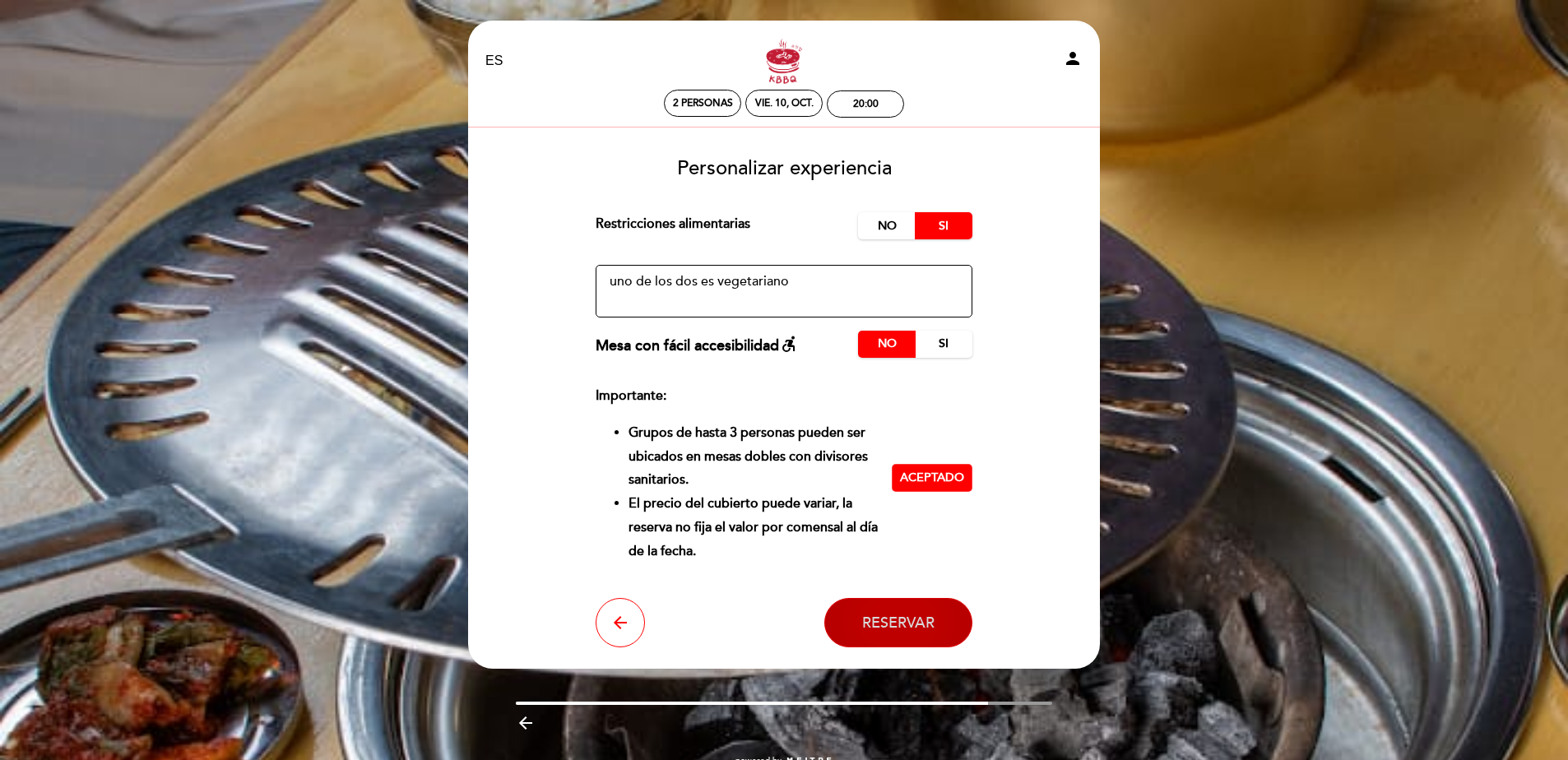
click at [877, 642] on button "Reservar" at bounding box center [898, 623] width 148 height 49
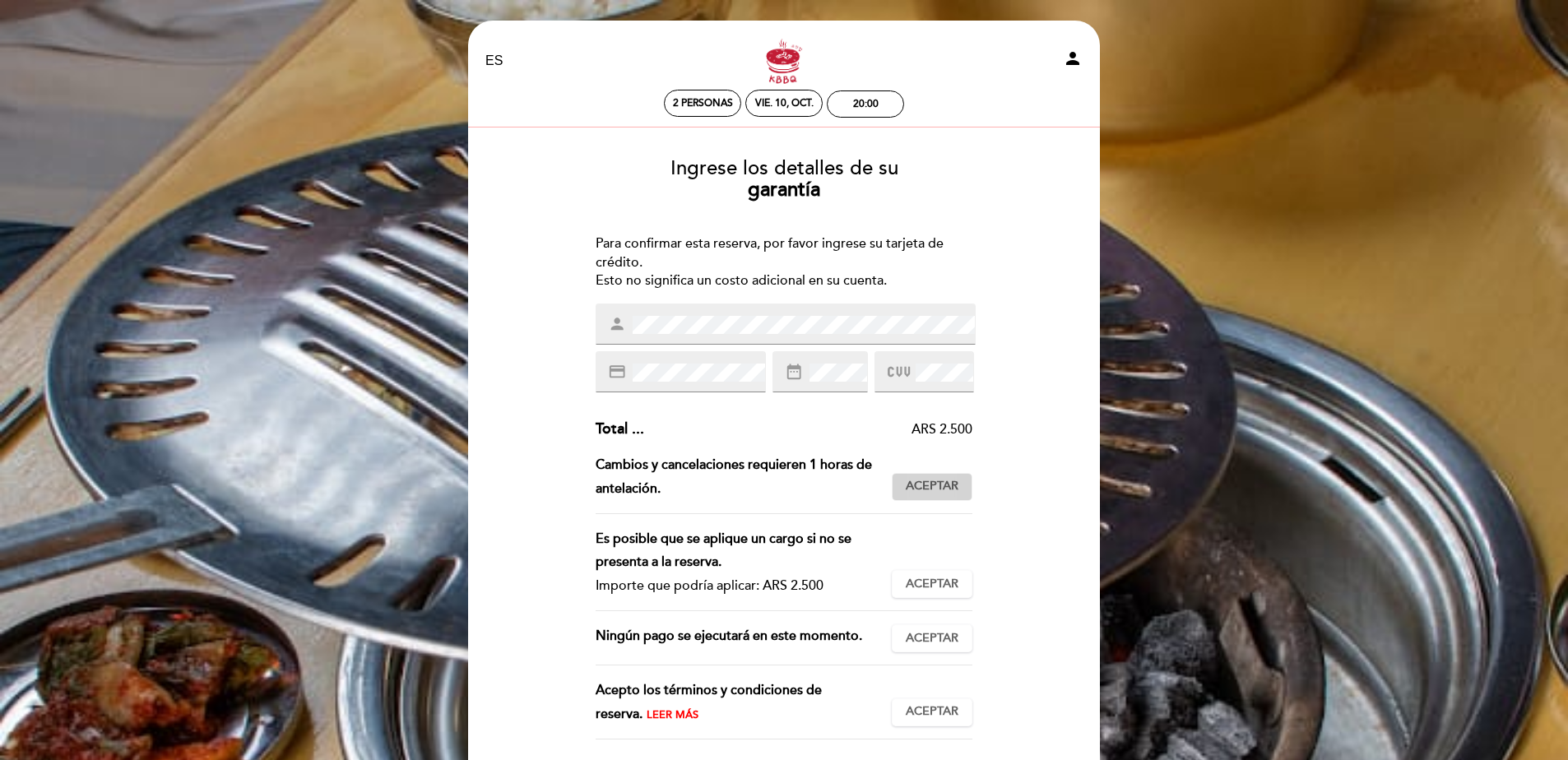
click at [950, 474] on button "Aceptar Aceptado" at bounding box center [932, 487] width 81 height 28
click at [942, 581] on span "Aceptar" at bounding box center [932, 585] width 53 height 18
click at [942, 621] on div "Subtotal : ARS 2.500 Cargo por servicio : ARS 0 (0%) Impuesto : ARS 0 (0%) Tota…" at bounding box center [784, 542] width 377 height 247
click at [942, 638] on span "Aceptar" at bounding box center [932, 639] width 53 height 18
click at [936, 707] on span "Aceptar" at bounding box center [932, 712] width 53 height 18
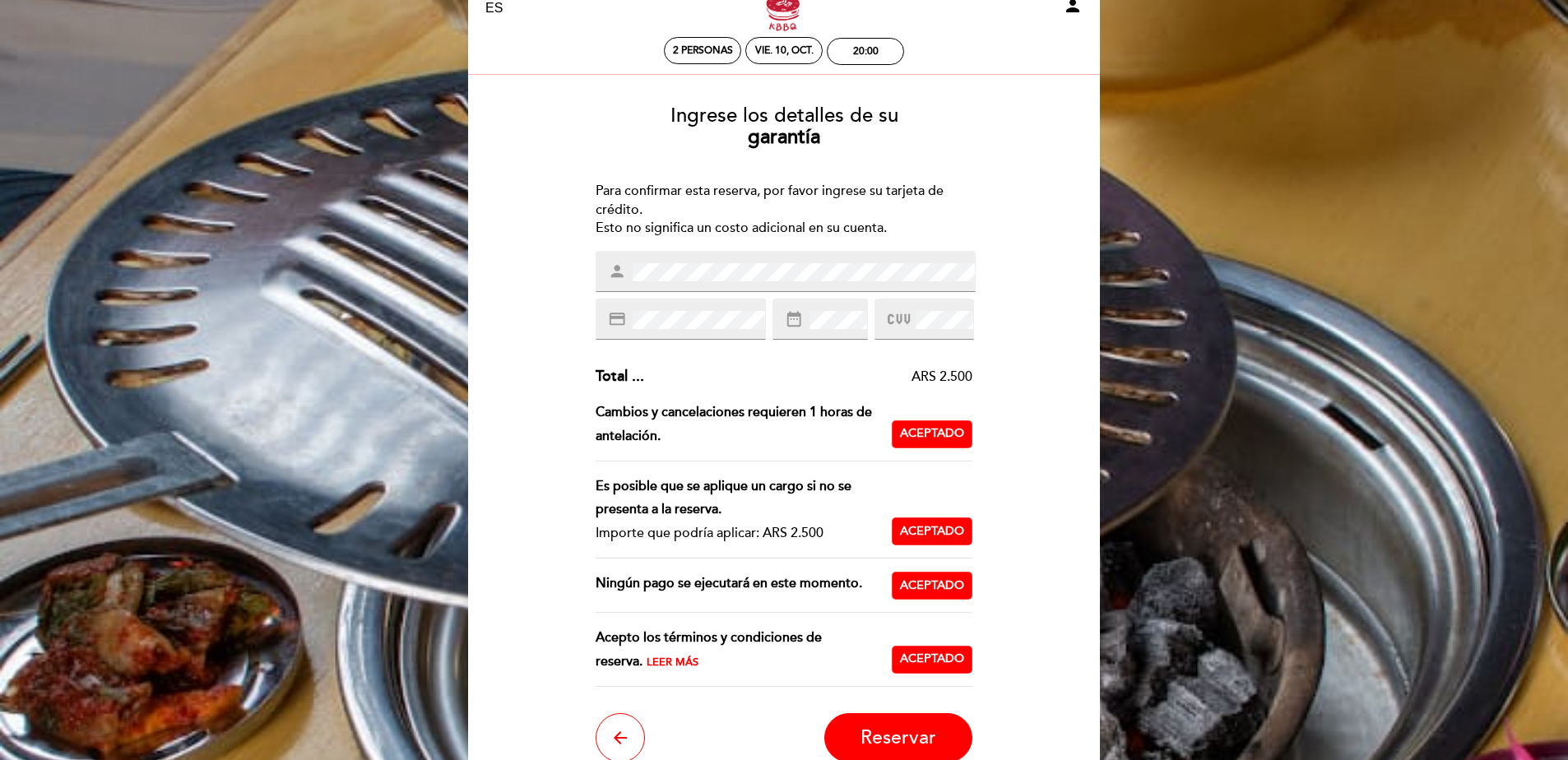
scroll to position [82, 0]
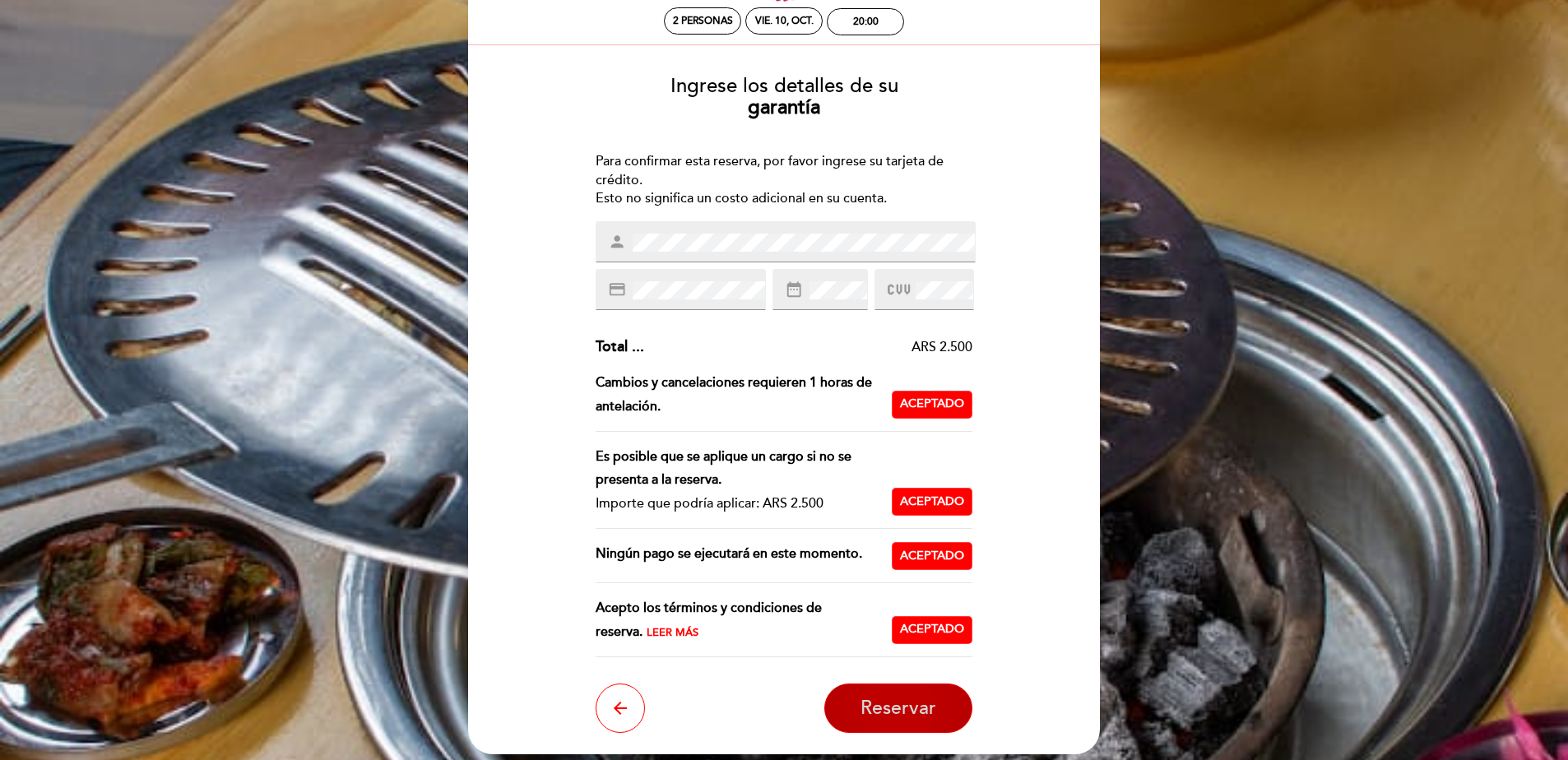
click at [940, 712] on button "Reservar" at bounding box center [898, 708] width 148 height 49
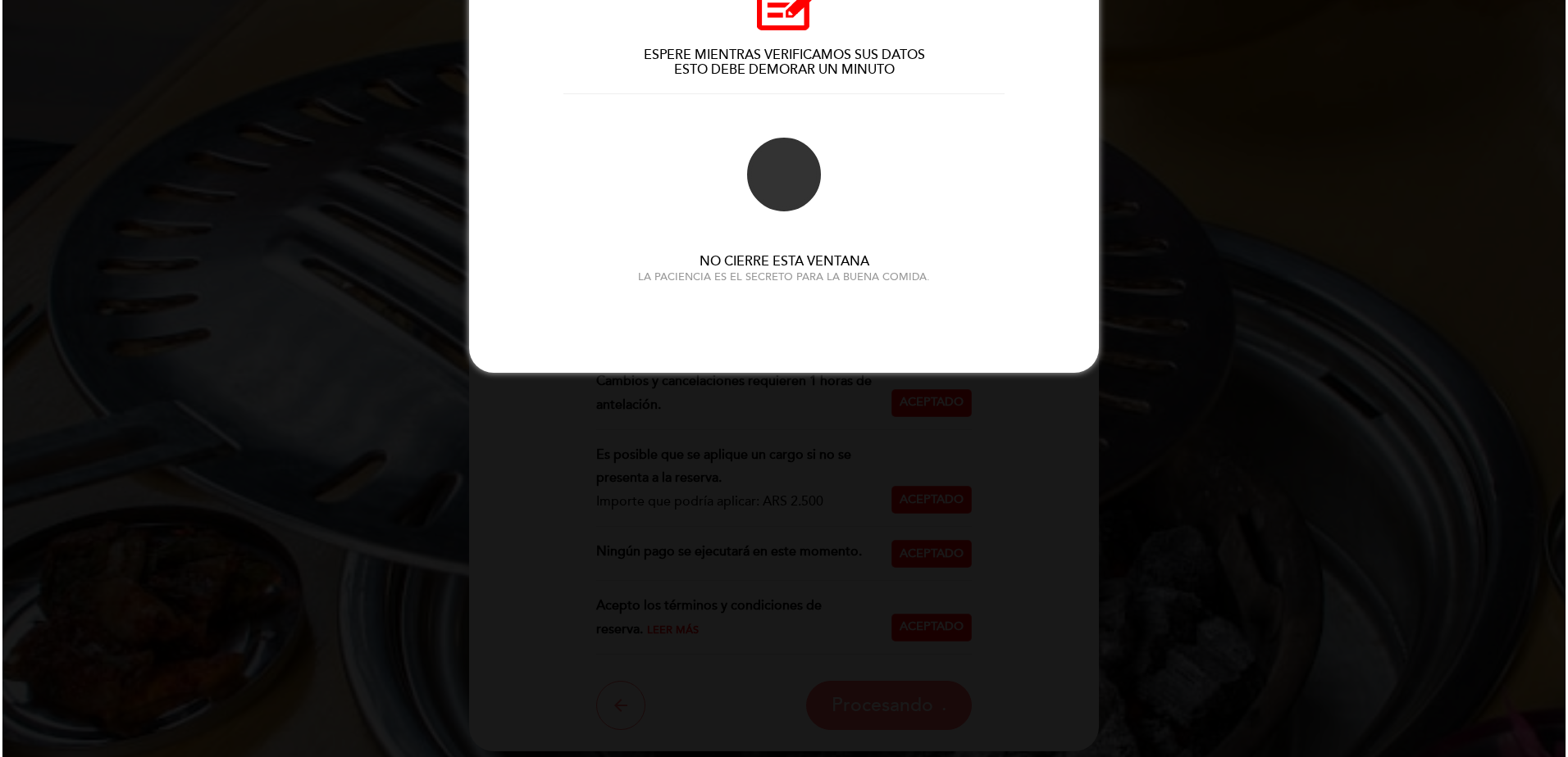
scroll to position [0, 0]
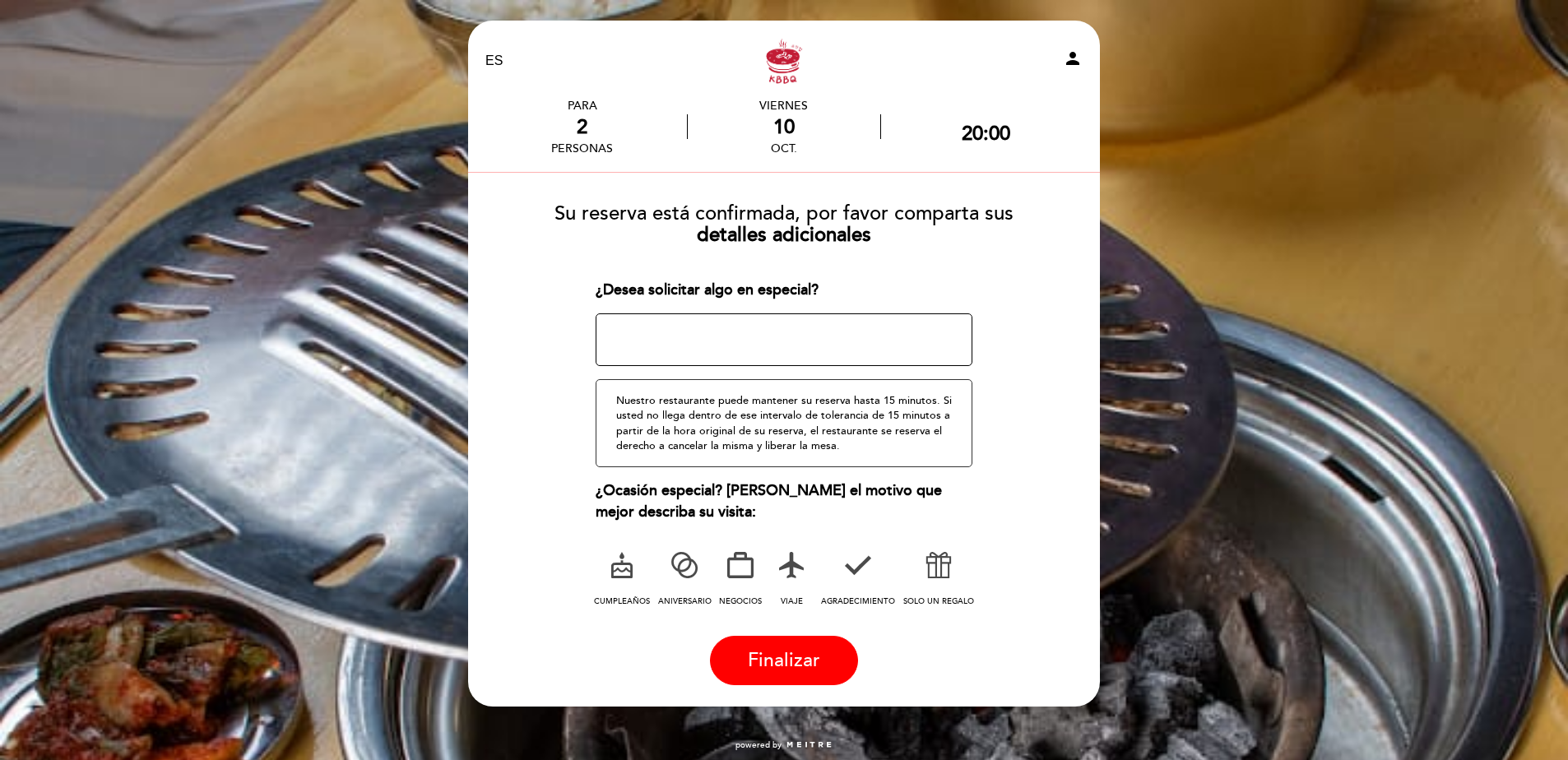
click at [872, 327] on textarea at bounding box center [784, 340] width 377 height 53
click at [871, 329] on textarea at bounding box center [784, 340] width 377 height 53
click at [895, 402] on div "Nuestro restaurante puede mantener su reserva hasta 15 minutos. Si usted no lle…" at bounding box center [784, 423] width 377 height 88
click at [923, 434] on div "Nuestro restaurante puede mantener su reserva hasta 15 minutos. Si usted no lle…" at bounding box center [784, 423] width 377 height 88
drag, startPoint x: 882, startPoint y: 435, endPoint x: 847, endPoint y: 423, distance: 37.0
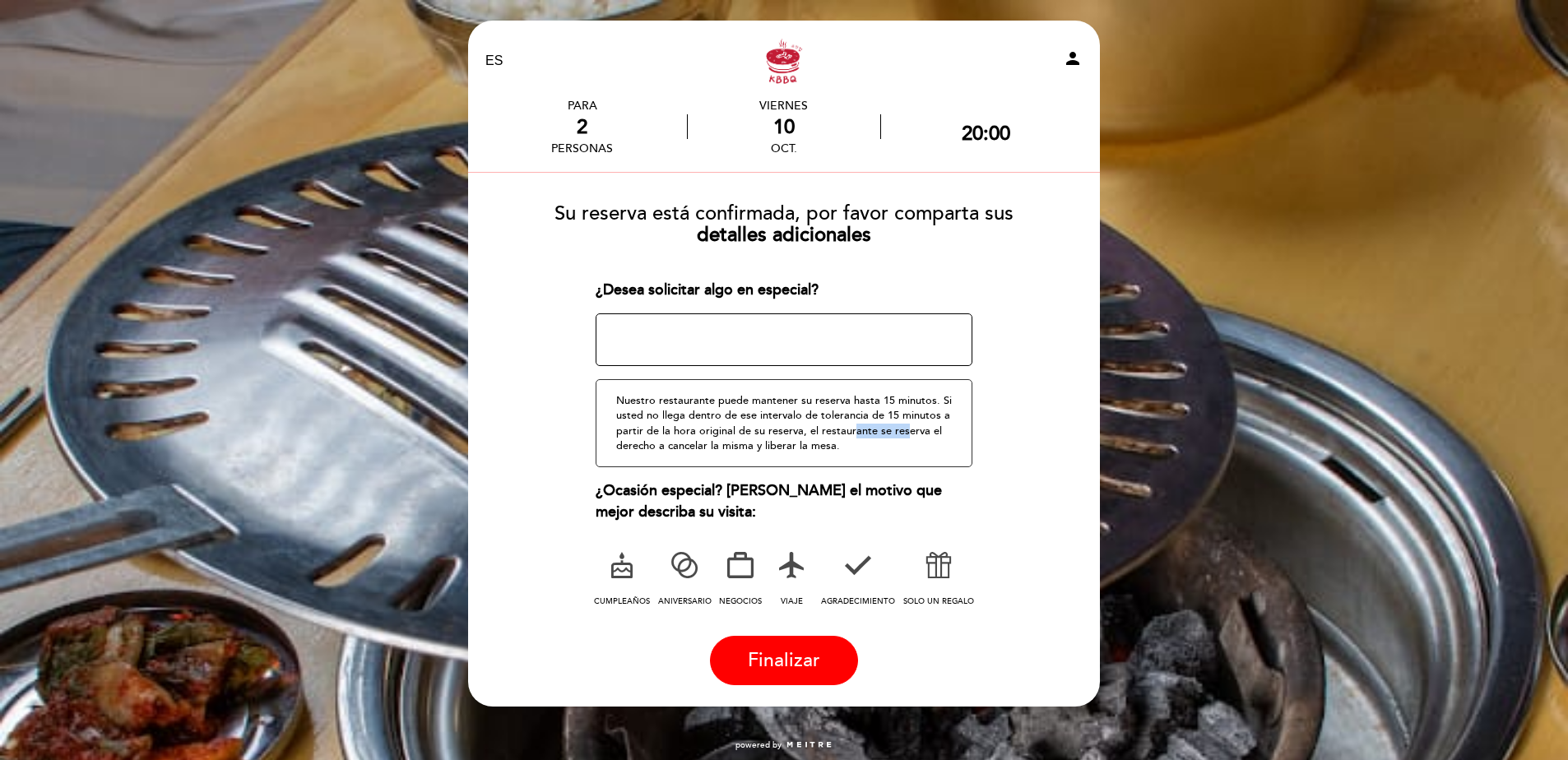
click at [847, 423] on div "Nuestro restaurante puede mantener su reserva hasta 15 minutos. Si usted no lle…" at bounding box center [784, 423] width 377 height 88
drag, startPoint x: 847, startPoint y: 423, endPoint x: 823, endPoint y: 455, distance: 40.0
click at [823, 454] on div "Nuestro restaurante puede mantener su reserva hasta 15 minutos. Si usted no lle…" at bounding box center [784, 423] width 377 height 88
click at [677, 574] on icon at bounding box center [684, 565] width 43 height 43
click at [791, 654] on span "Finalizar" at bounding box center [784, 660] width 73 height 23
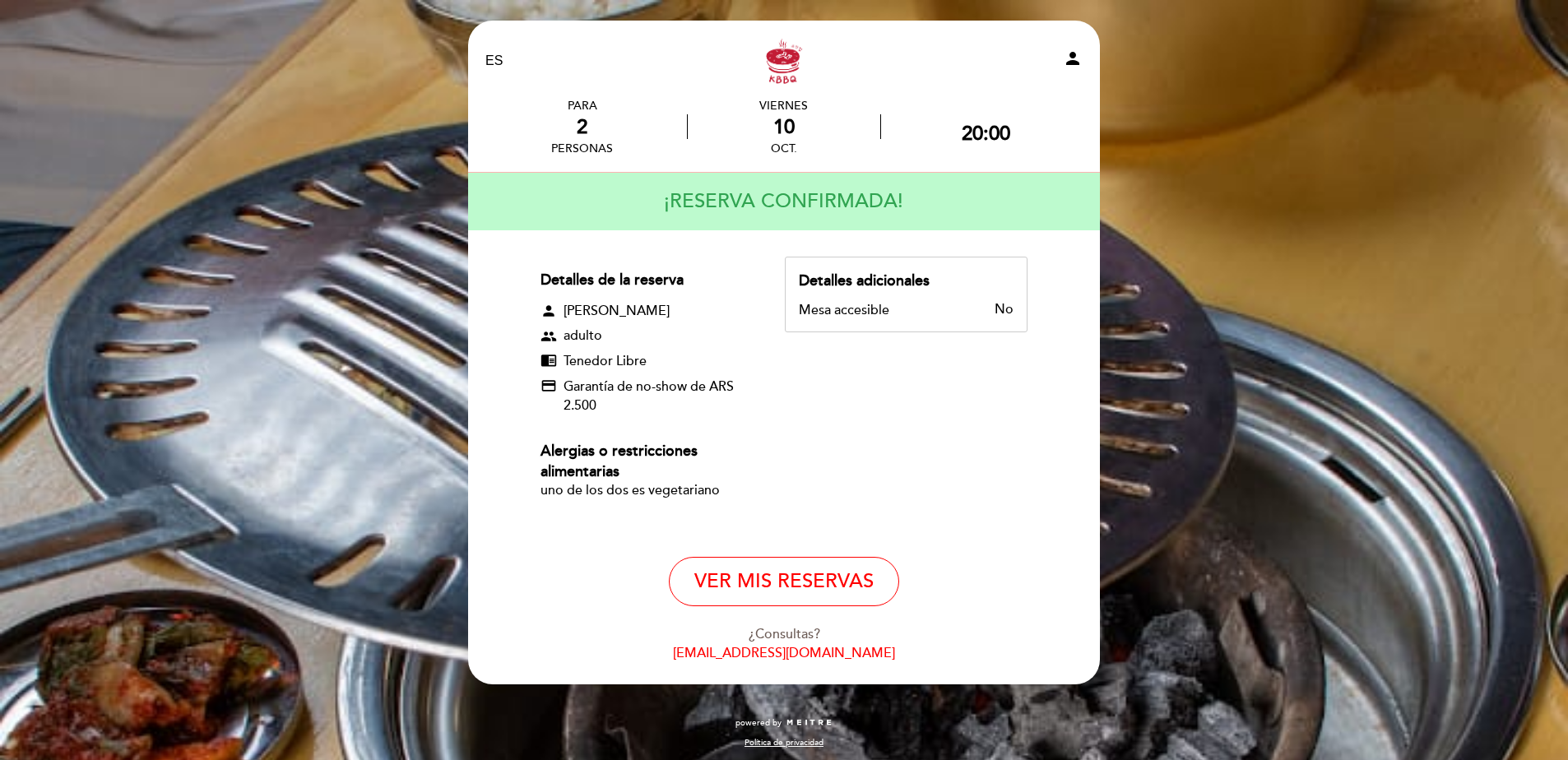
drag, startPoint x: 568, startPoint y: 334, endPoint x: 634, endPoint y: 341, distance: 66.4
click at [634, 341] on div "group adulto" at bounding box center [647, 336] width 214 height 19
drag, startPoint x: 634, startPoint y: 341, endPoint x: 655, endPoint y: 366, distance: 32.6
click at [652, 363] on div "chrome_reader_mode Tenedor Libre" at bounding box center [647, 362] width 214 height 19
click at [821, 585] on button "VER MIS RESERVAS" at bounding box center [784, 581] width 230 height 49
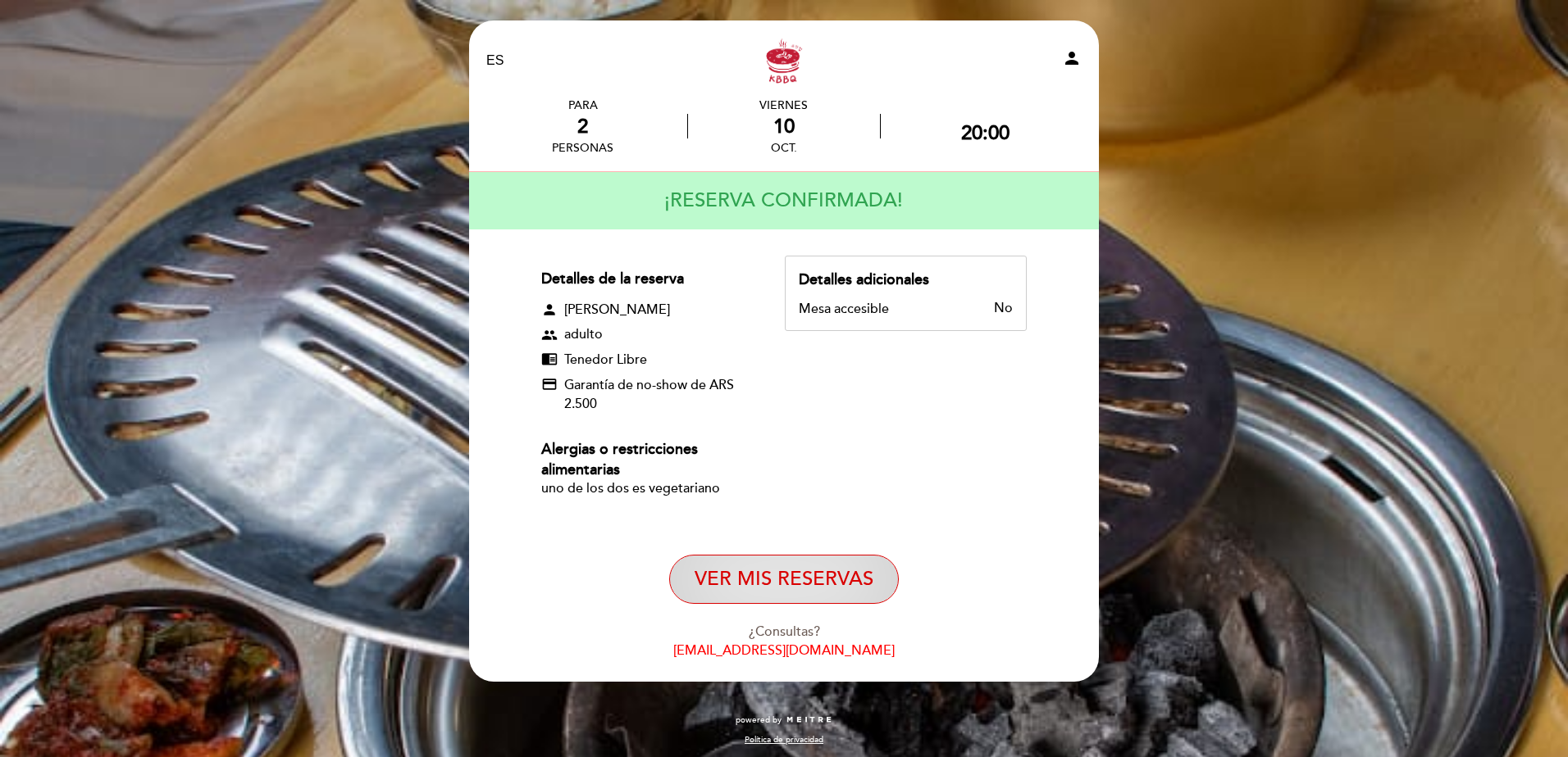
select select "es"
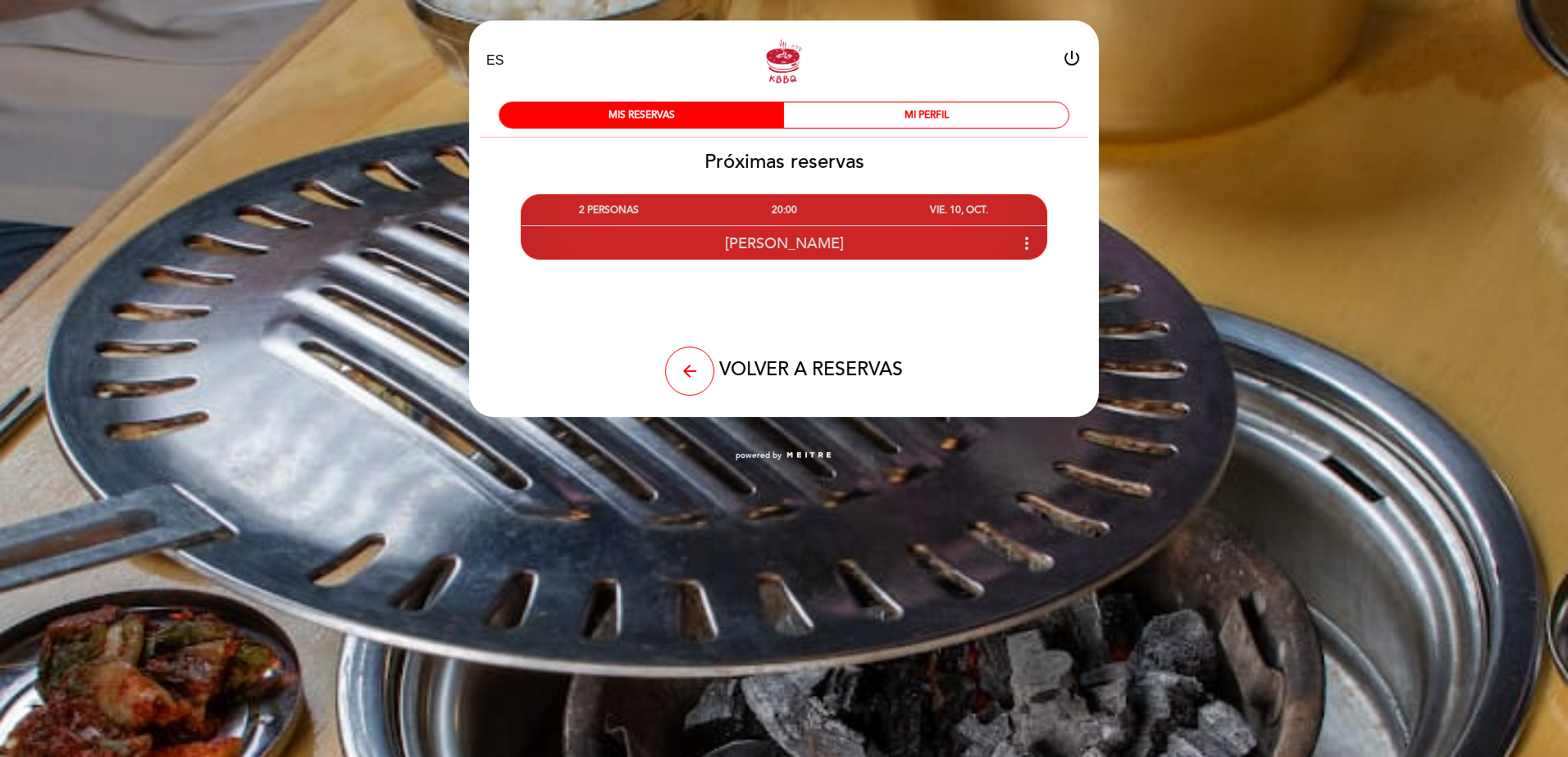
click at [878, 226] on div "Ignacio Franco more_vert" at bounding box center [784, 242] width 524 height 35
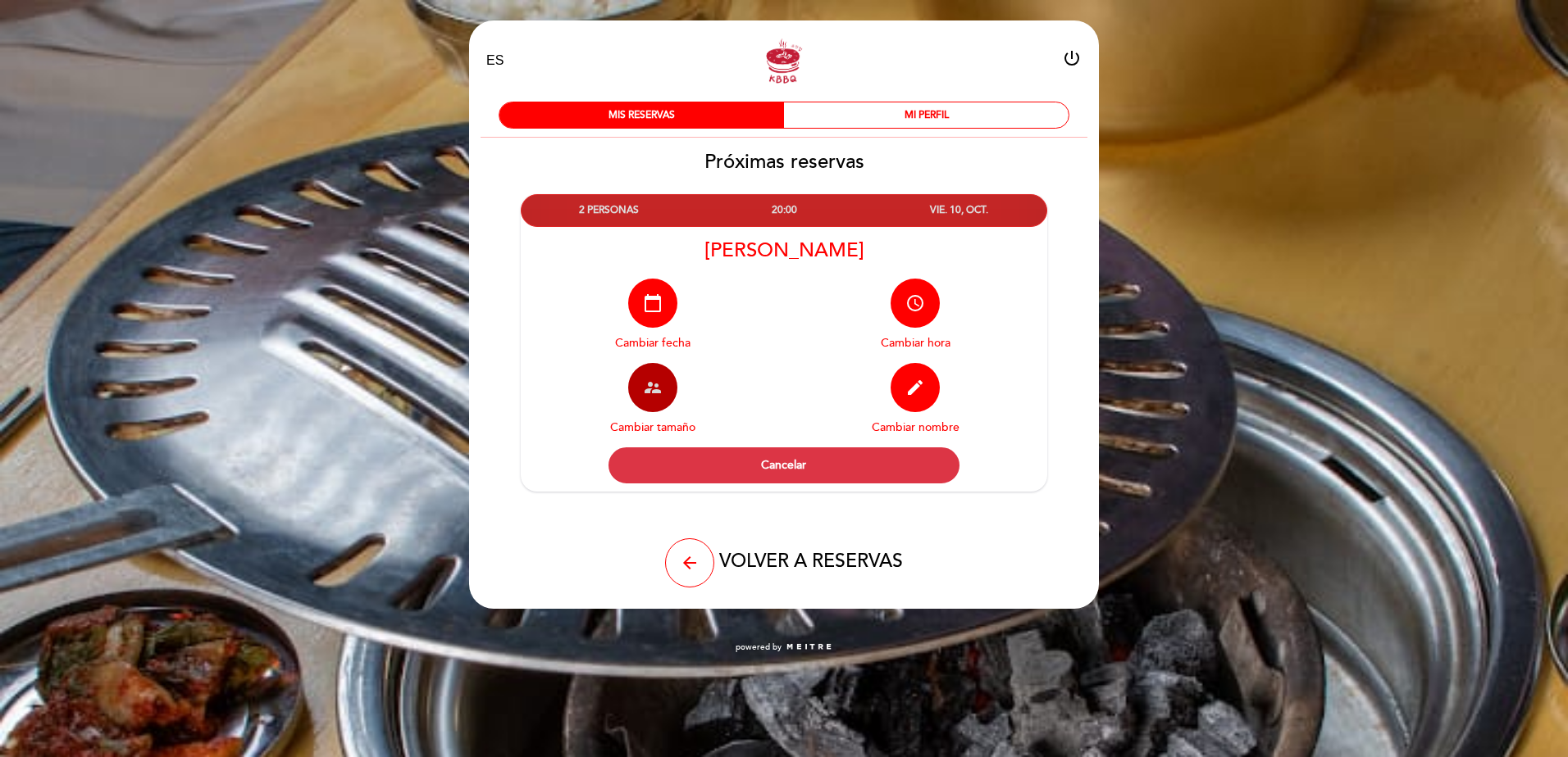
click at [658, 383] on icon "supervisor_account" at bounding box center [653, 387] width 20 height 20
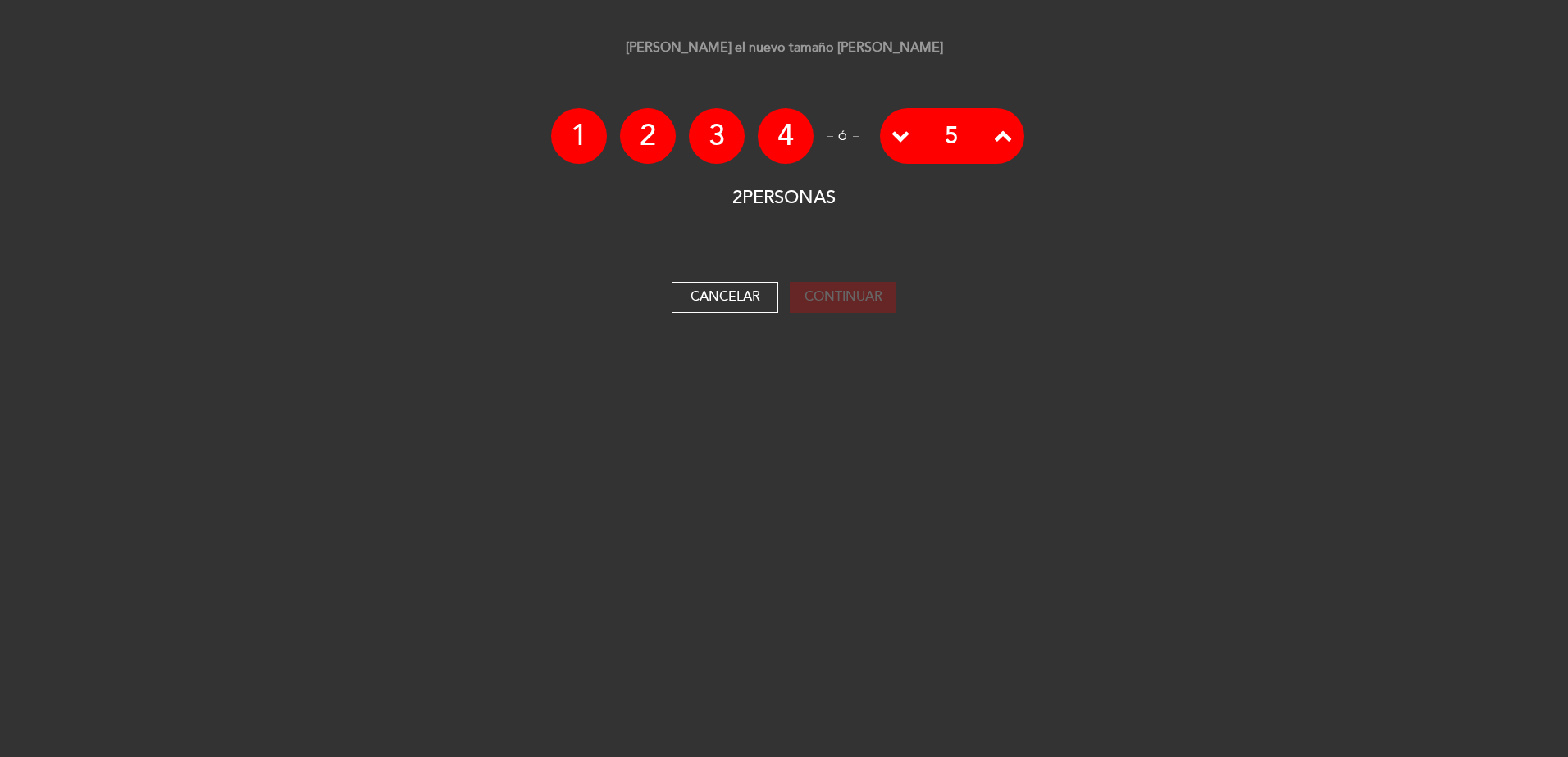
drag, startPoint x: 738, startPoint y: 303, endPoint x: 674, endPoint y: 172, distance: 145.8
click at [718, 222] on div "Elija el nuevo tamaño de mesa 1 2 3 4 ó 5 2 PERSONAS Elija abajo para ver las f…" at bounding box center [784, 175] width 1568 height 275
click at [643, 140] on li "2" at bounding box center [647, 136] width 56 height 56
click at [720, 303] on button "Cancelar" at bounding box center [725, 297] width 106 height 31
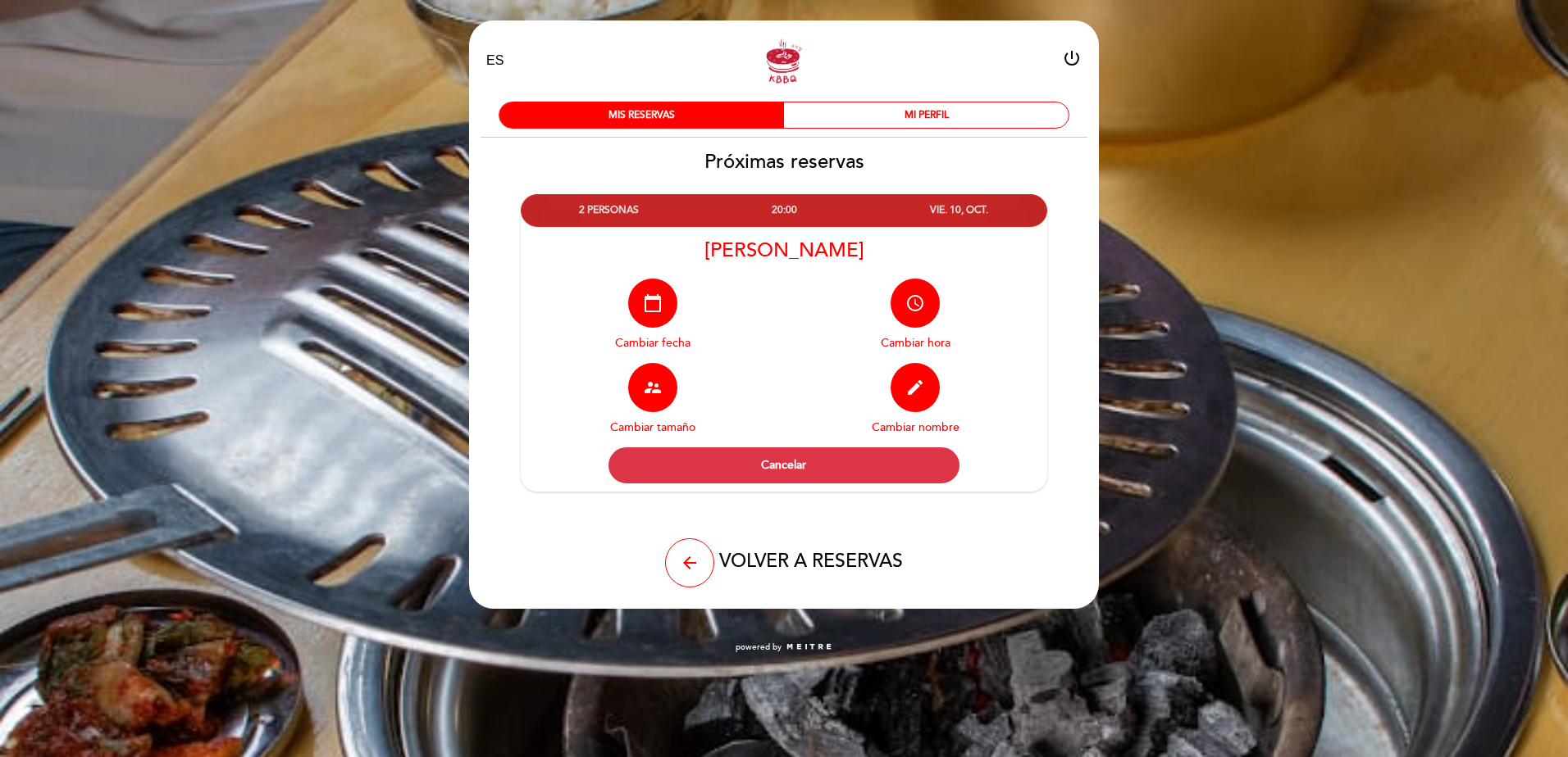
click at [925, 213] on div "VIE. 10, OCT." at bounding box center [959, 210] width 175 height 31
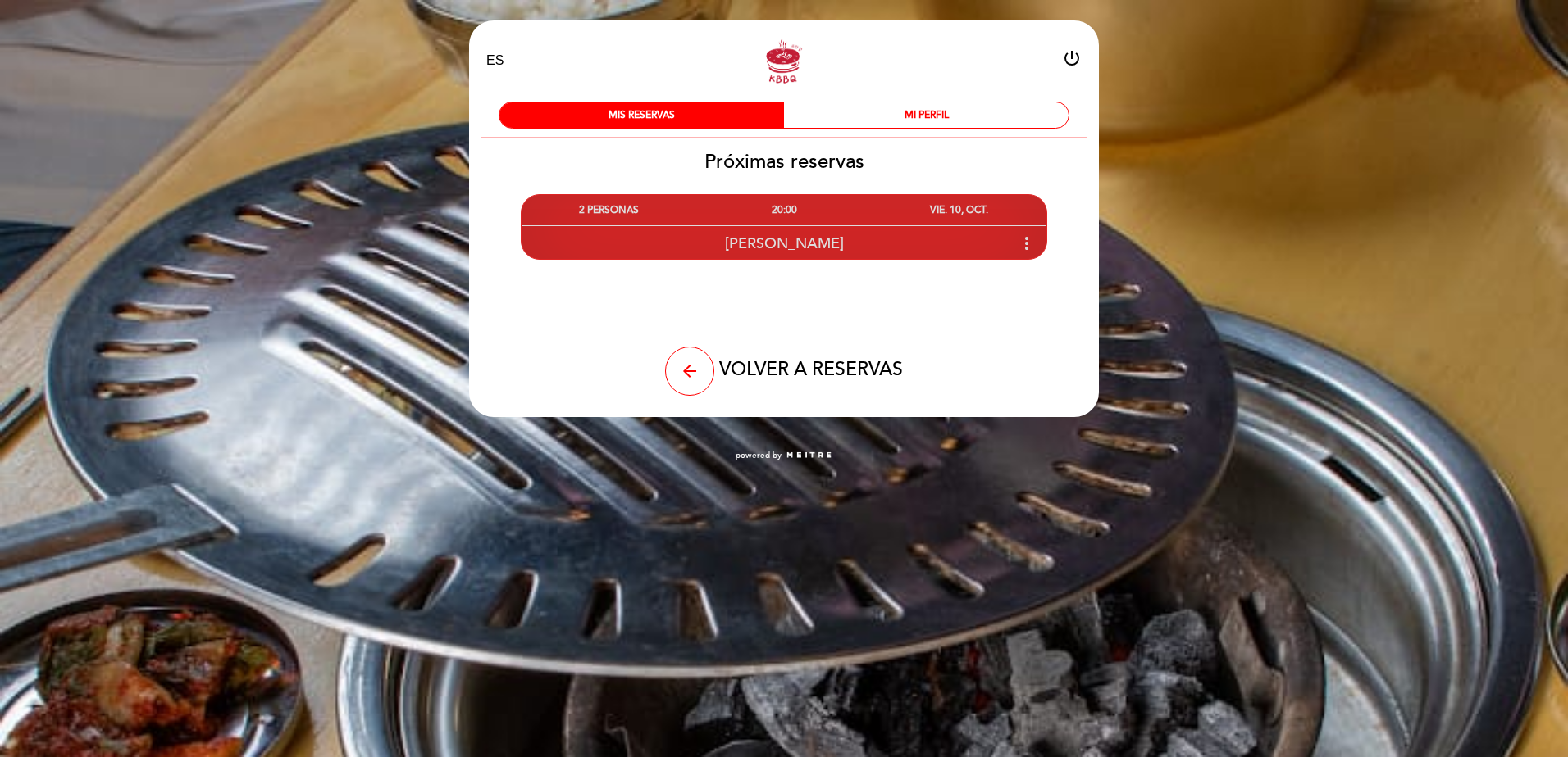
click at [1038, 248] on div "Ignacio Franco more_vert" at bounding box center [784, 242] width 524 height 35
